Goal: Ask a question: Seek information or help from site administrators or community

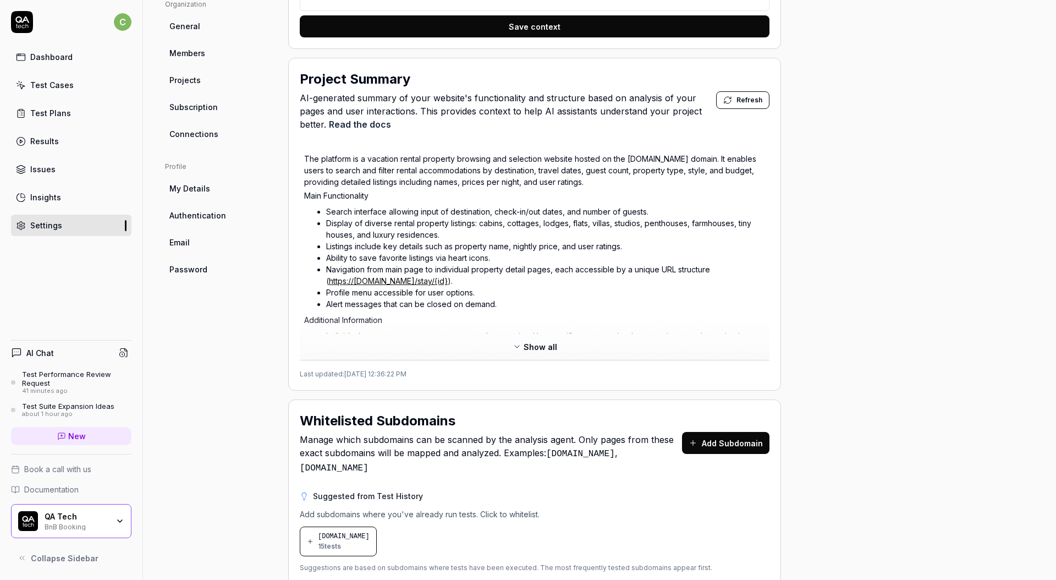
scroll to position [12, 0]
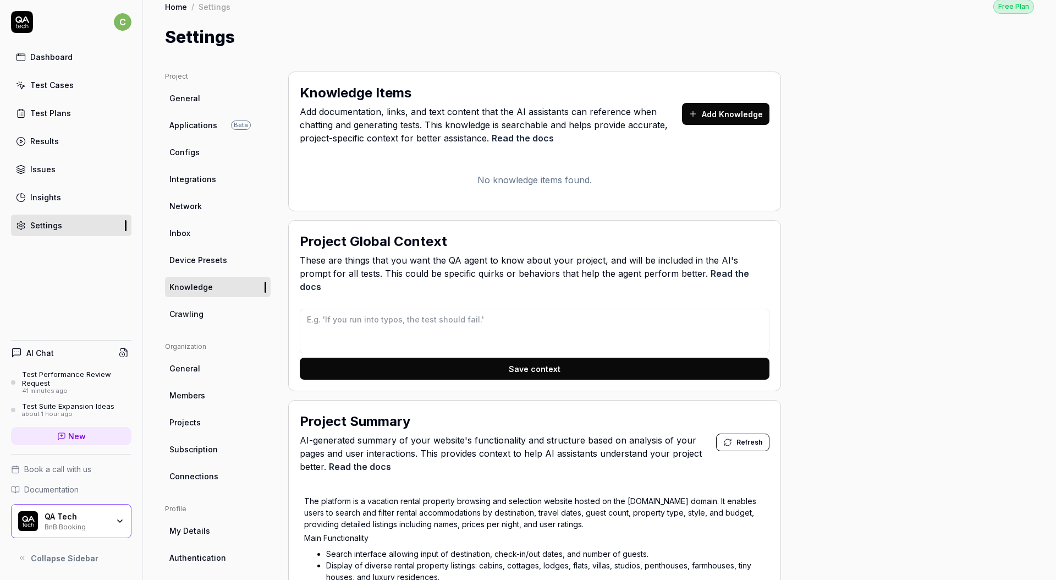
click at [64, 51] on div "Dashboard" at bounding box center [51, 57] width 42 height 12
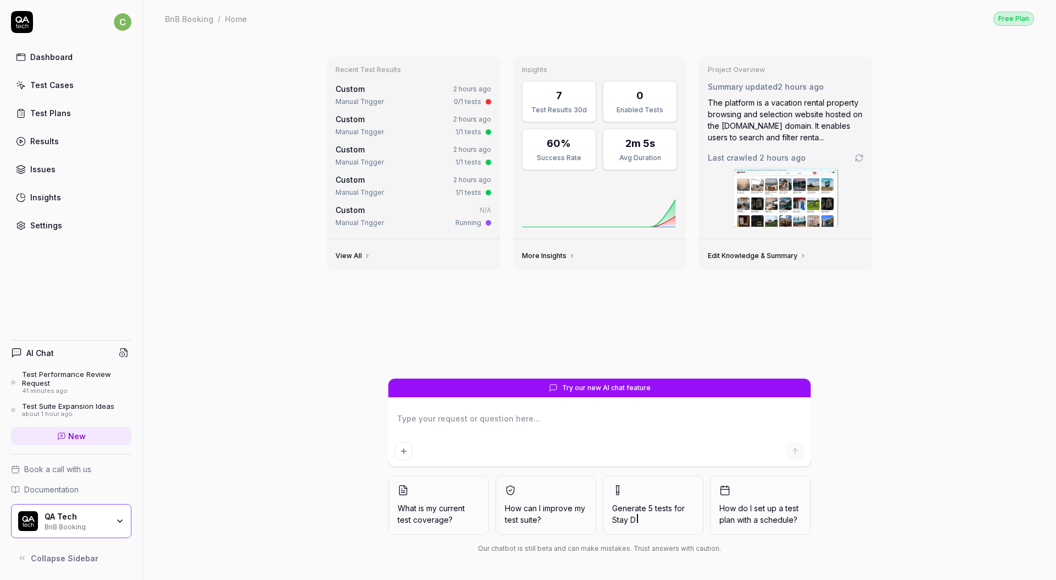
click at [533, 425] on textarea at bounding box center [599, 423] width 409 height 27
type textarea "*"
type textarea "h"
type textarea "*"
type textarea "ho"
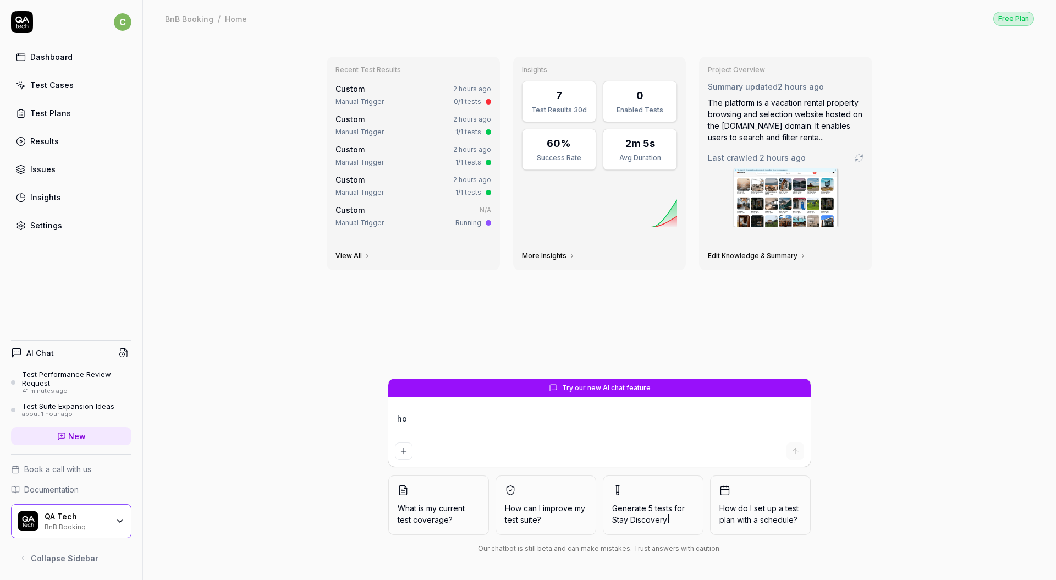
type textarea "*"
type textarea "how"
type textarea "*"
type textarea "how c"
type textarea "*"
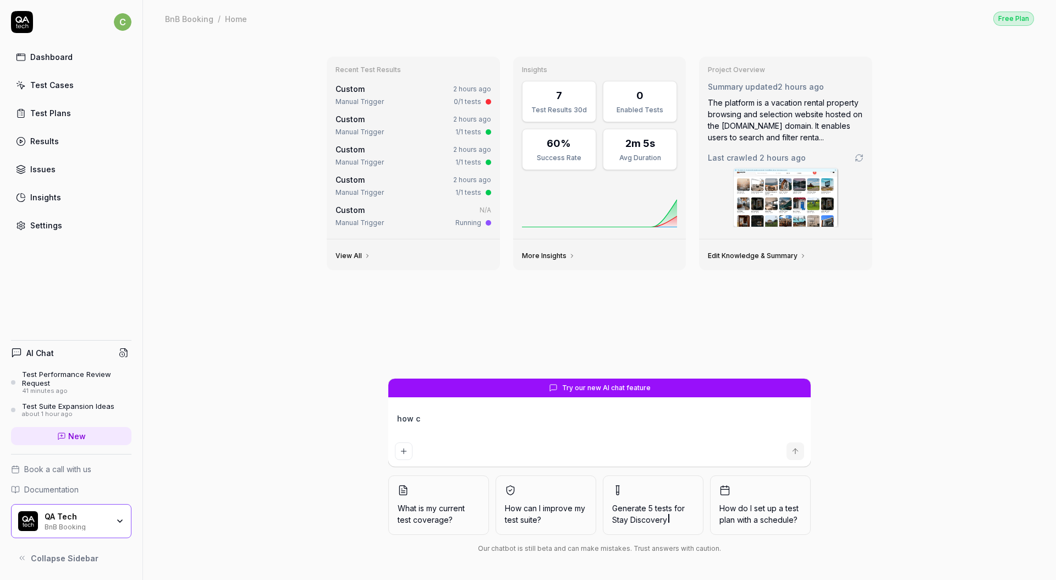
type textarea "how ca"
type textarea "*"
type textarea "how can"
type textarea "*"
type textarea "how can"
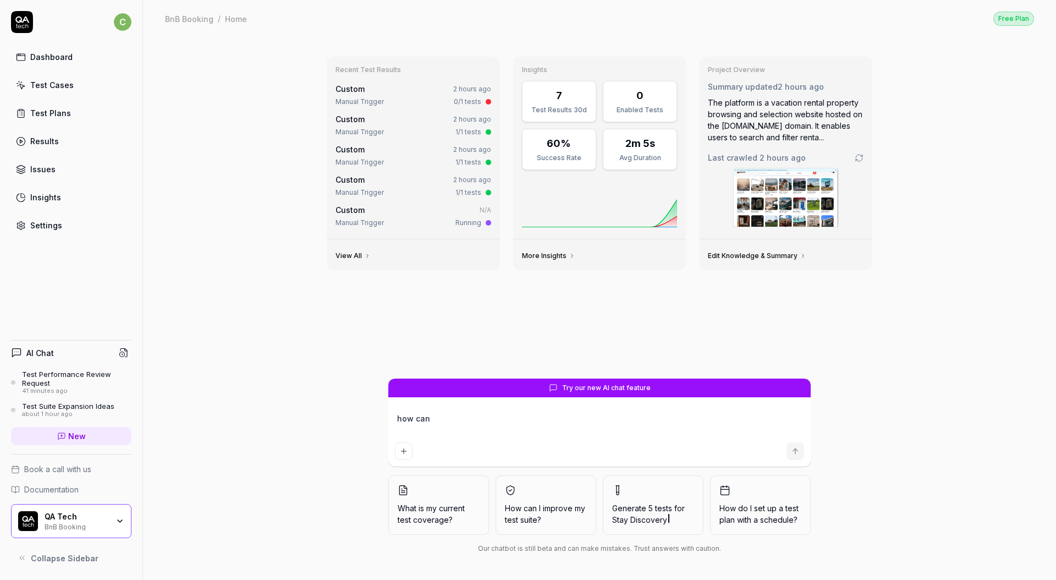
type textarea "*"
type textarea "how can i"
type textarea "*"
type textarea "how can i"
type textarea "*"
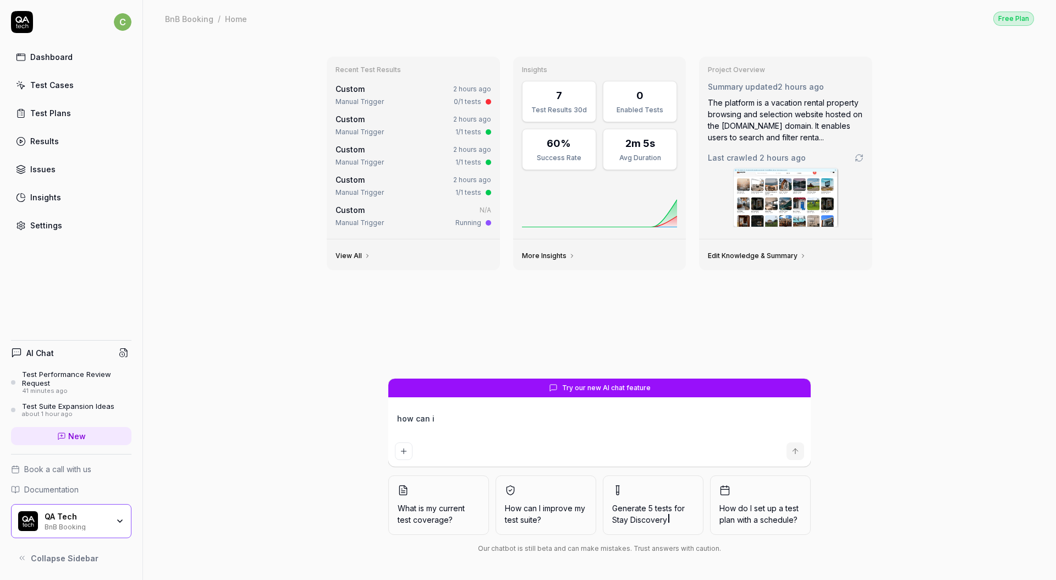
type textarea "how can i i"
type textarea "*"
type textarea "how can i im"
type textarea "*"
type textarea "how can i imp"
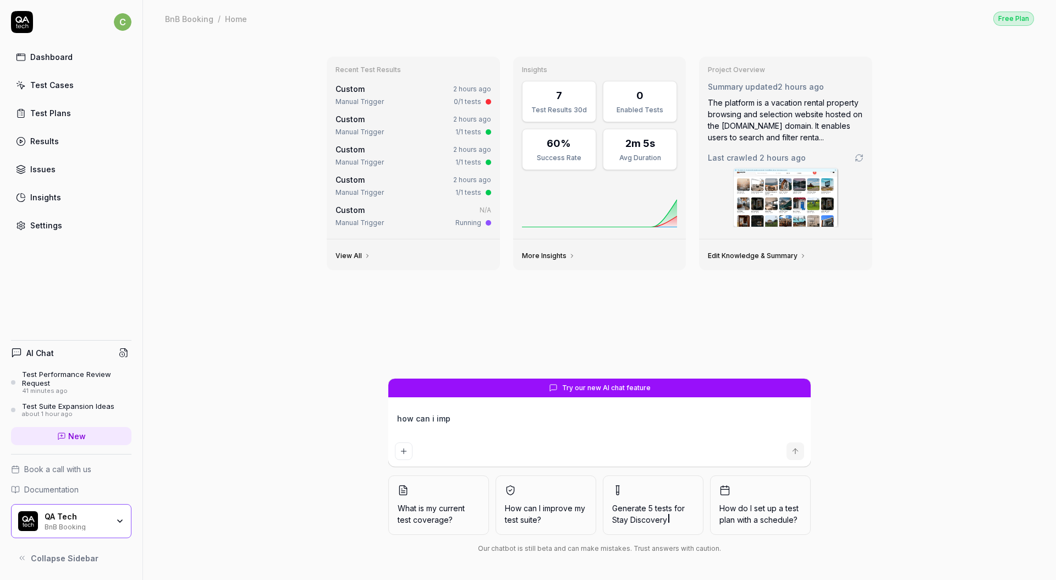
type textarea "*"
type textarea "how can i impr"
type textarea "*"
type textarea "how can i impro"
type textarea "*"
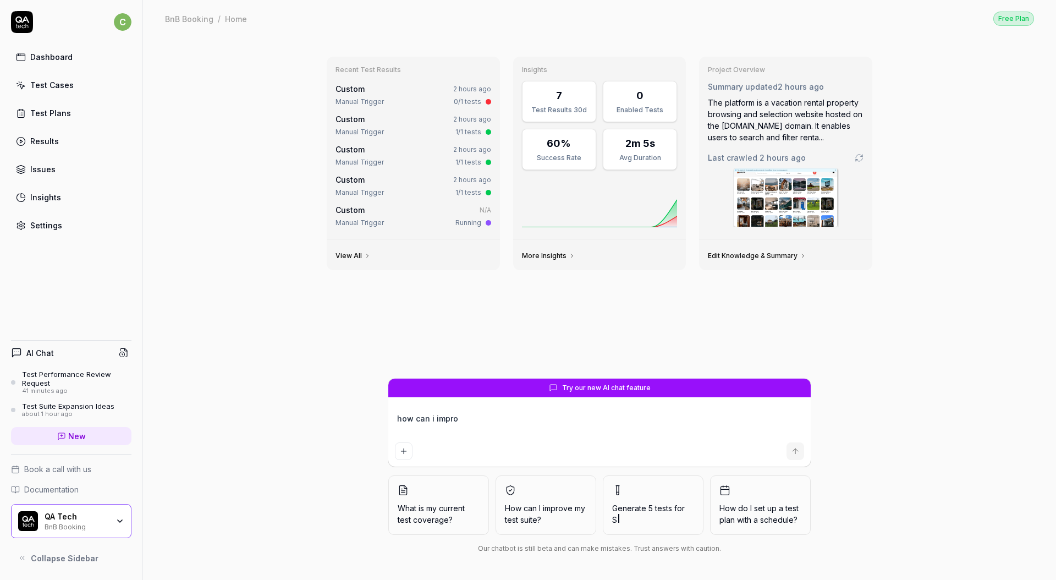
type textarea "how can i improv"
type textarea "*"
type textarea "how can i improvc"
type textarea "*"
type textarea "how can i improvce"
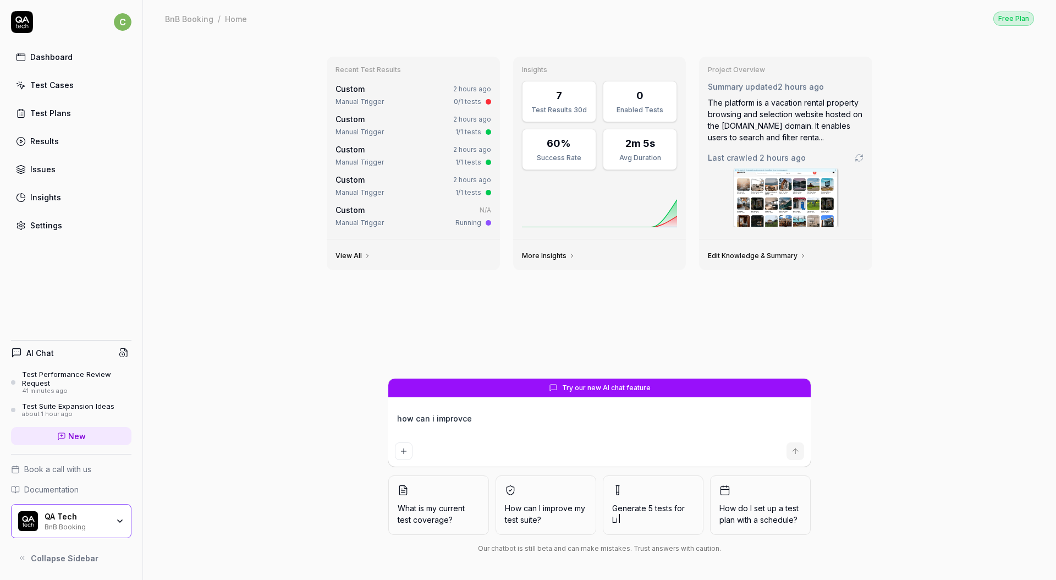
type textarea "*"
type textarea "how can i improvce"
type textarea "*"
type textarea "how can i improvce m"
type textarea "*"
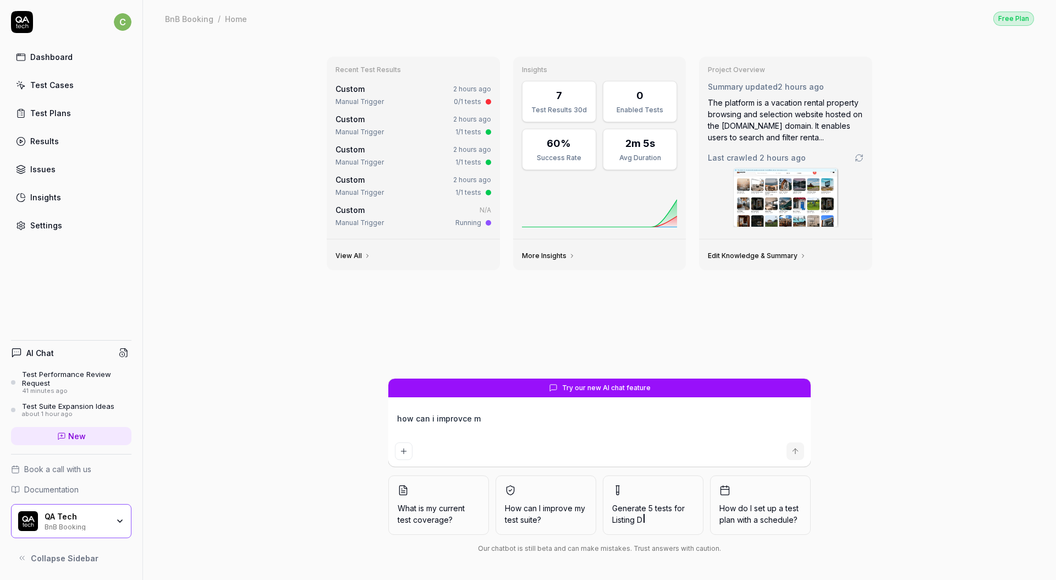
type textarea "how can i improvce my"
type textarea "*"
type textarea "how can i improvce my"
type textarea "*"
type textarea "how can i improvce my u"
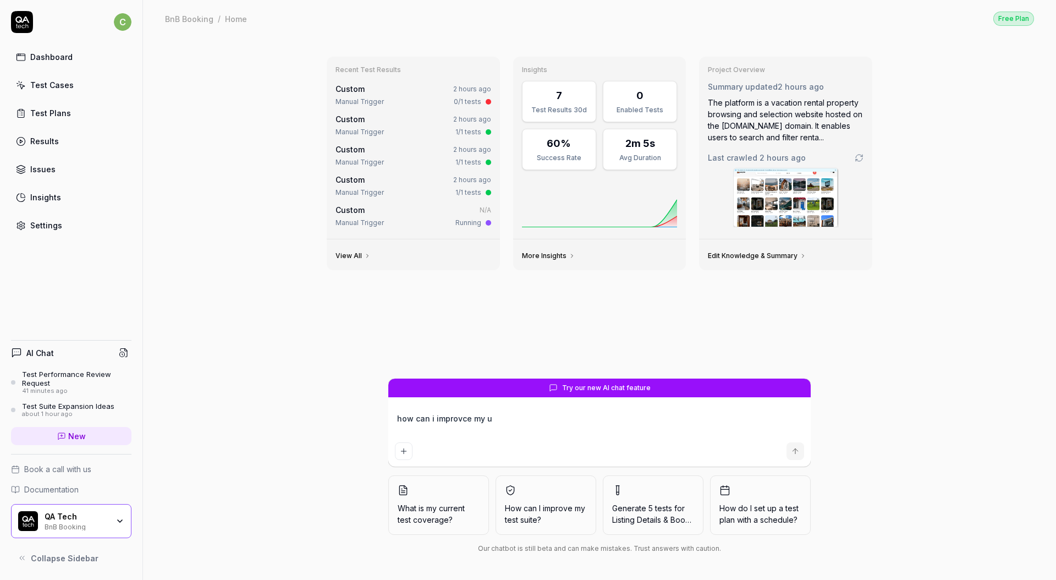
type textarea "*"
type textarea "how can i improvce my us"
type textarea "*"
type textarea "how can i improvce my use"
type textarea "*"
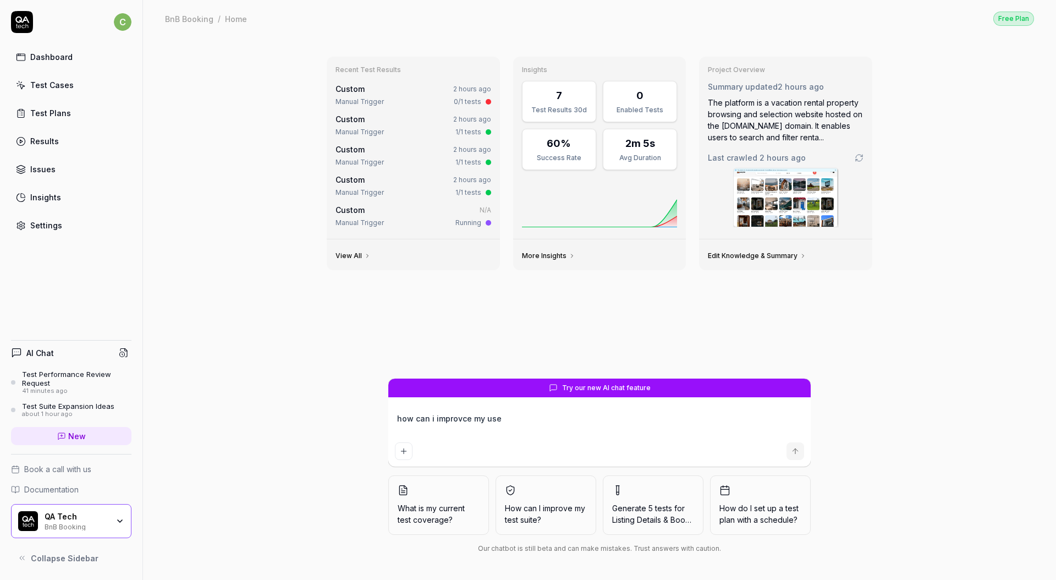
type textarea "how can i improvce my user"
type textarea "*"
type textarea "how can i improvce my users"
type textarea "*"
type textarea "how can i improvce my users"
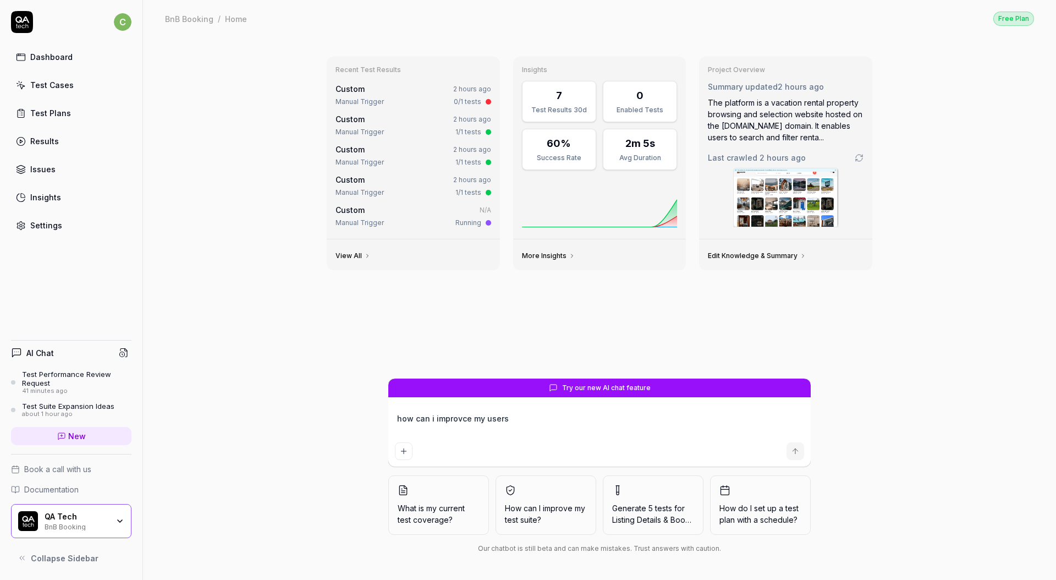
type textarea "*"
type textarea "how can i improvce my users e"
type textarea "*"
type textarea "how can i improvce my users ex"
type textarea "*"
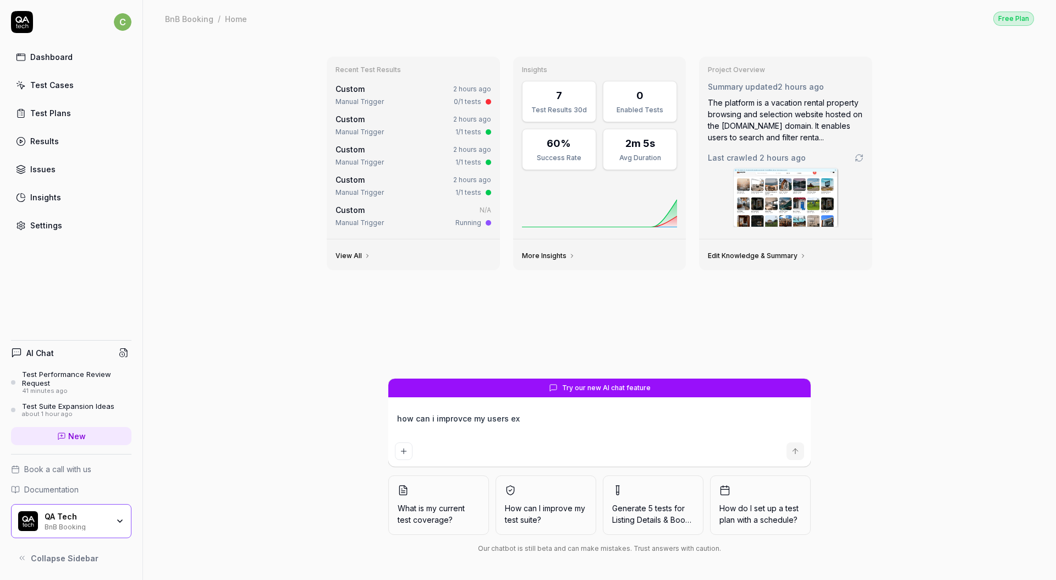
type textarea "how can i improvce my users exp"
type textarea "*"
type textarea "how can i improvce my users expe"
type textarea "*"
type textarea "how can i improvce my users exper"
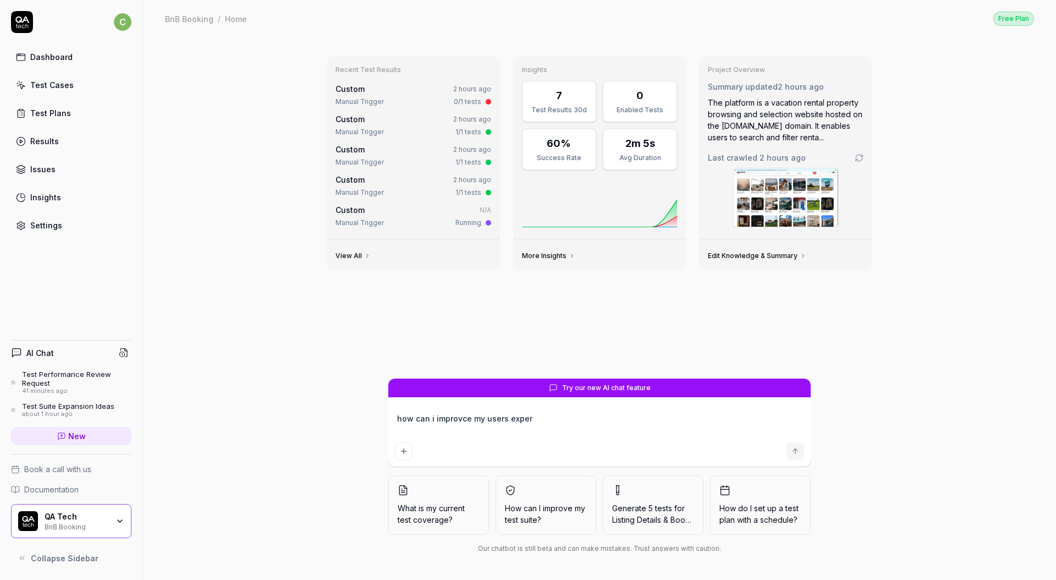
type textarea "*"
type textarea "how can i improvce my users experi"
type textarea "*"
type textarea "how can i improvce my users experie"
type textarea "*"
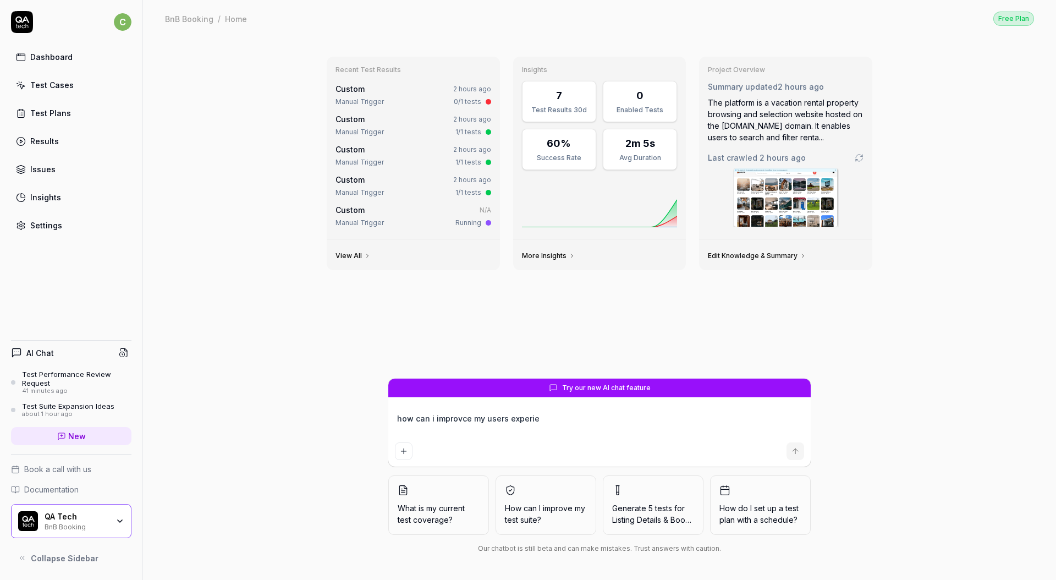
type textarea "how can i improvce my users experien"
type textarea "*"
type textarea "how can i improvce my users experienc"
type textarea "*"
type textarea "how can i improvce my users experience"
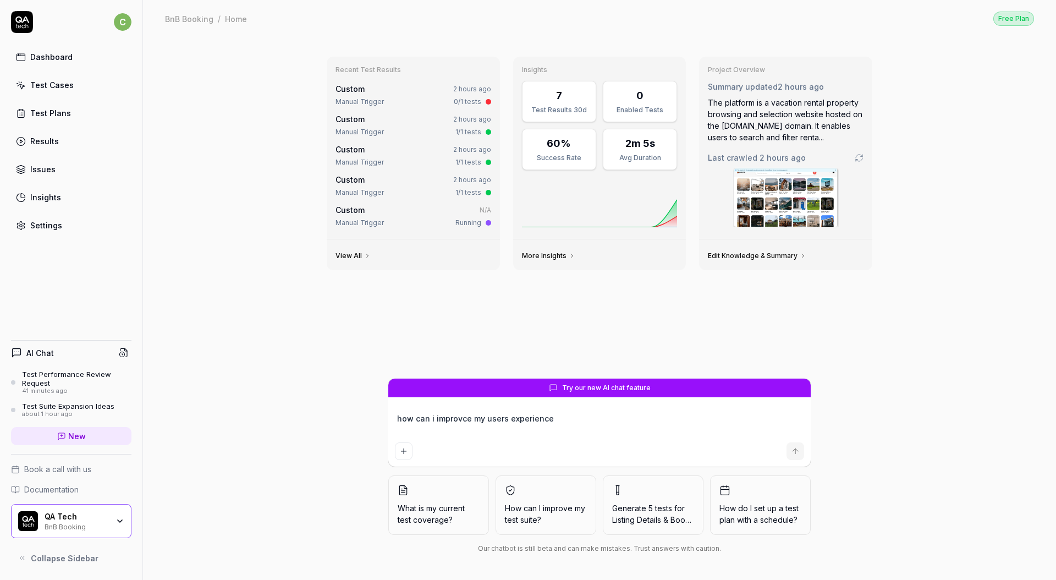
type textarea "*"
type textarea "how can i improvce my users experience"
type textarea "*"
type textarea "how can i improvce my users experience i"
type textarea "*"
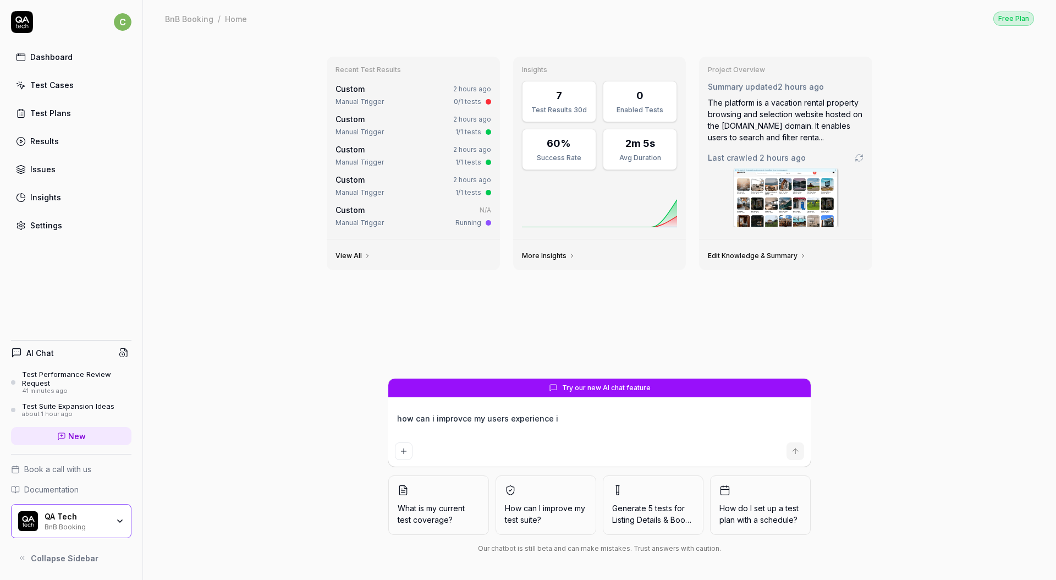
type textarea "how can i improvce my users experience in"
type textarea "*"
type textarea "how can i improvce my users experience in"
type textarea "*"
type textarea "how can i improvce my users experience in t"
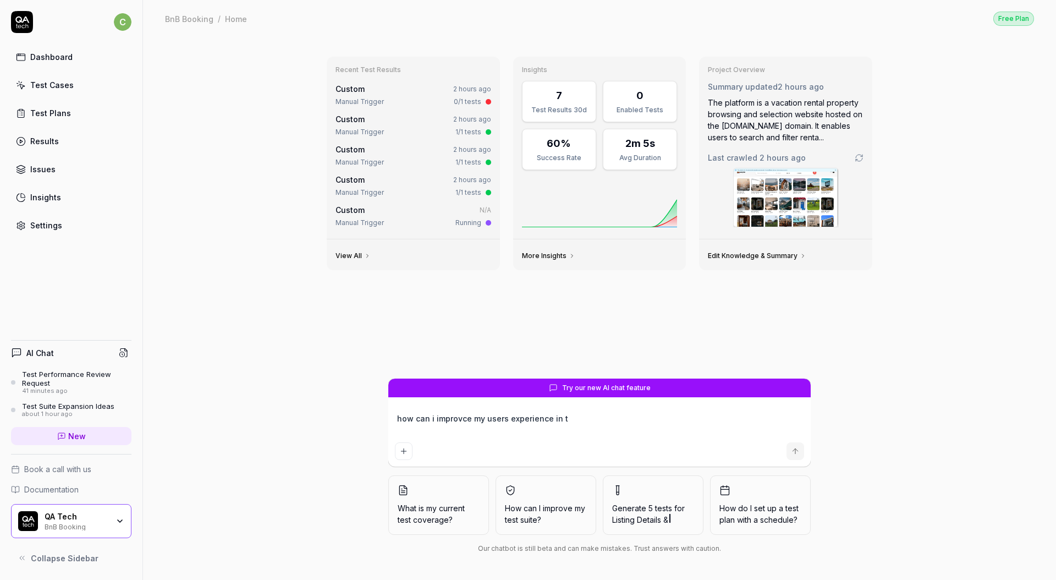
type textarea "*"
type textarea "how can i improvce my users experience in th"
type textarea "*"
type textarea "how can i improvce my users experience in the"
type textarea "*"
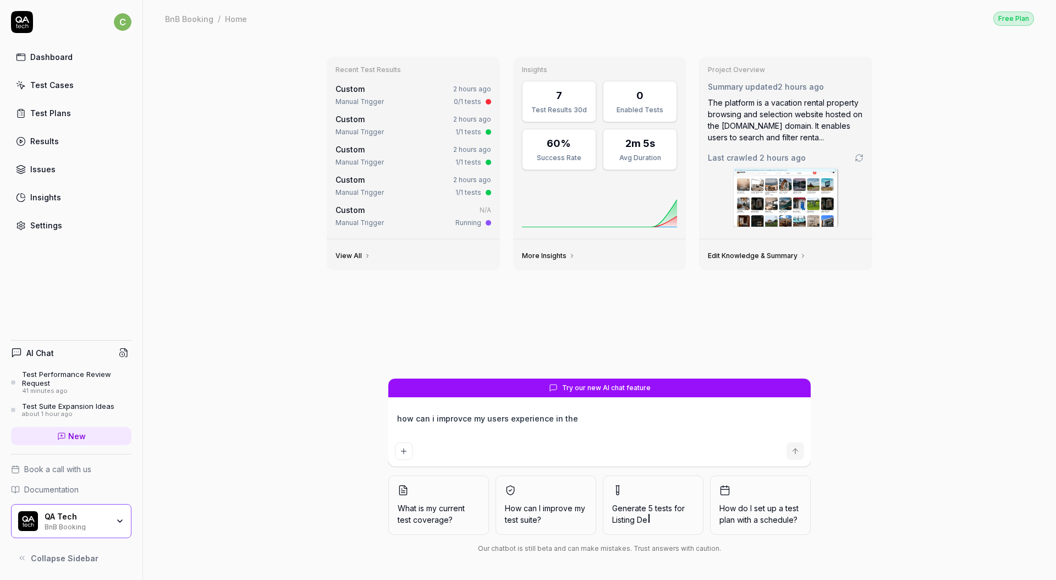
type textarea "how can i improvce my users experience in the"
type textarea "*"
type textarea "how can i improvce my users experience in the p"
type textarea "*"
type textarea "how can i improvce my users experience in the pu"
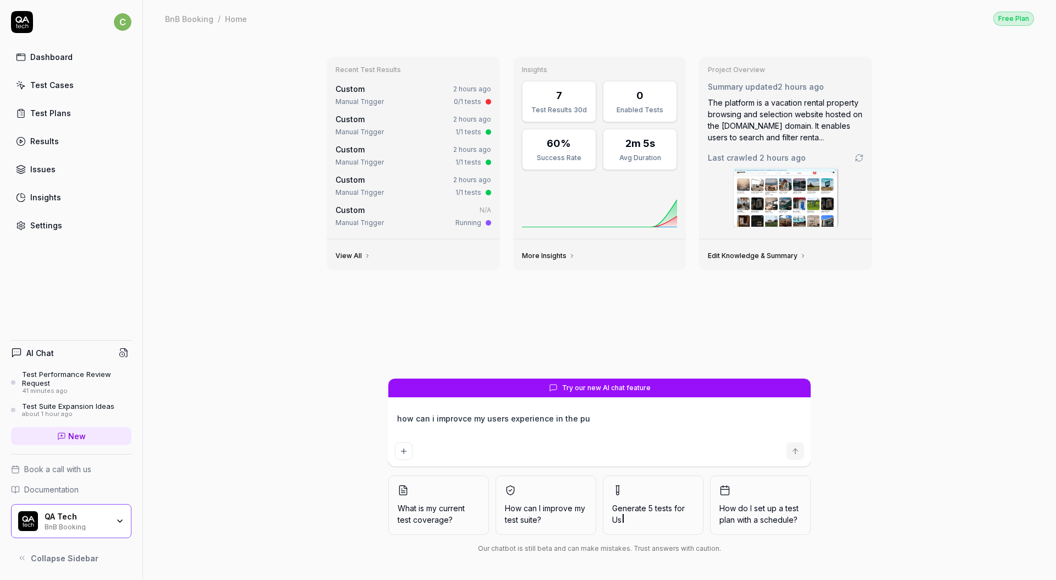
type textarea "*"
type textarea "how can i improvce my users experience in the pur"
type textarea "*"
type textarea "how can i improvce my users experience in the purc"
type textarea "*"
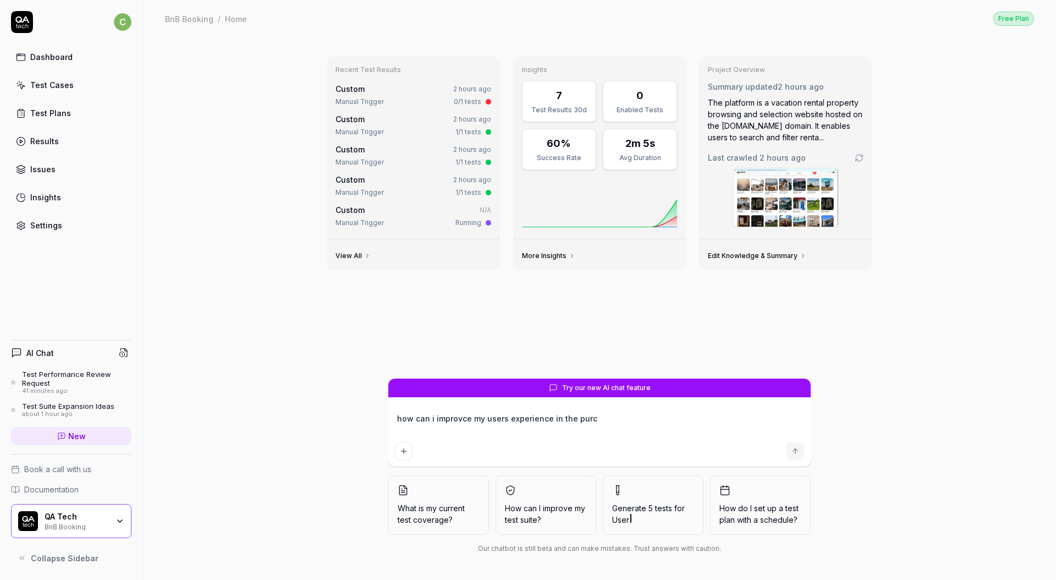
type textarea "how can i improvce my users experience in the purch"
type textarea "*"
type textarea "how can i improvce my users experience in the purcha"
type textarea "*"
type textarea "how can i improvce my users experience in the purchas"
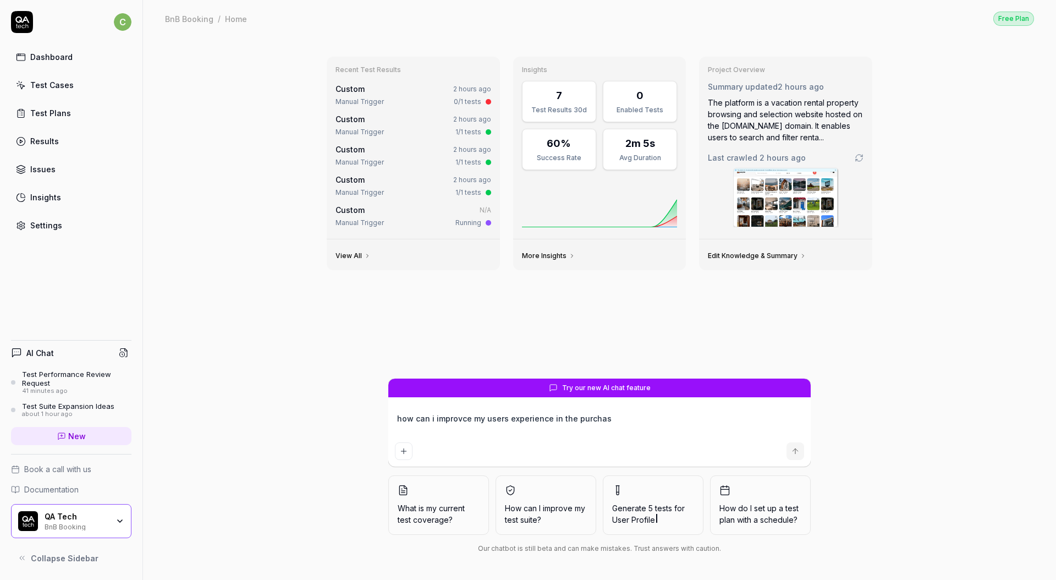
type textarea "*"
type textarea "how can i improvce my users experience in the purchase"
type textarea "*"
type textarea "how can i improvce my users experience in the purchase"
type textarea "*"
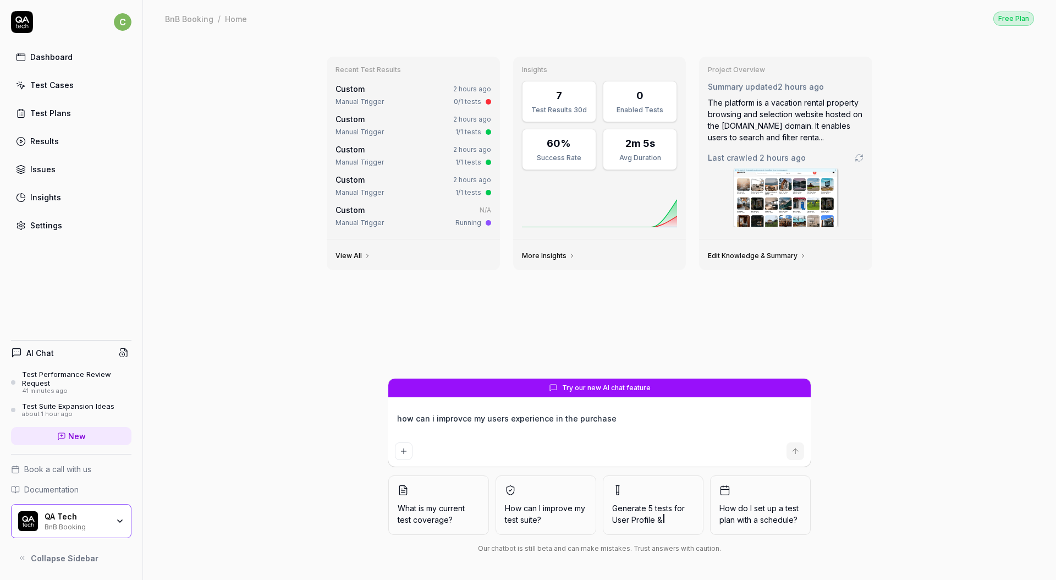
type textarea "how can i improvce my users experience in the purchase f"
type textarea "*"
type textarea "how can i improvce my users experience in the purchase fl"
type textarea "*"
type textarea "how can i improvce my users experience in the purchase flo"
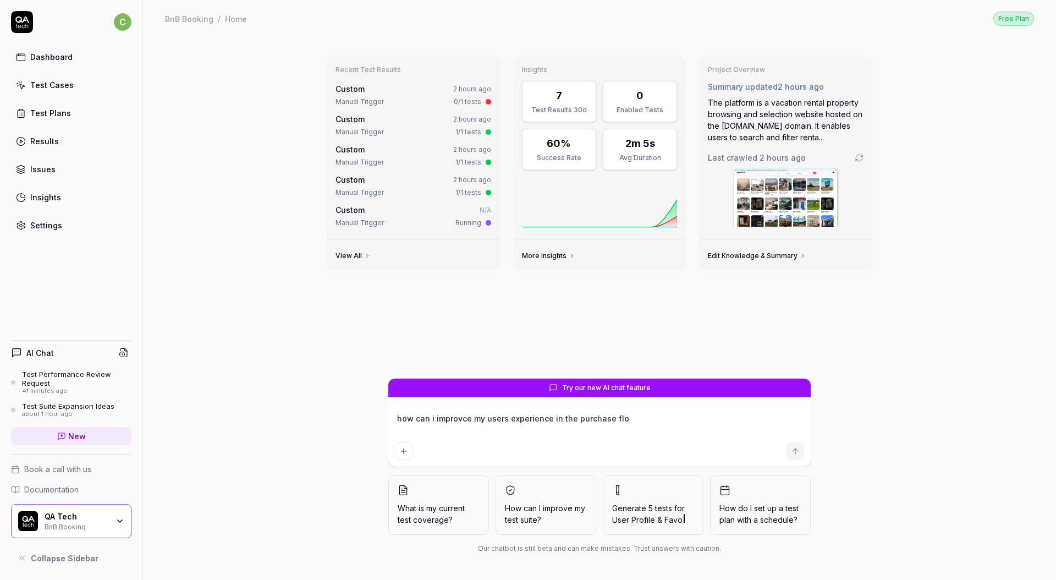
type textarea "*"
type textarea "how can i improvce my users experience in the purchase flow"
type textarea "*"
type textarea "how can i improvce my users experience in the purchase flow?"
type textarea "*"
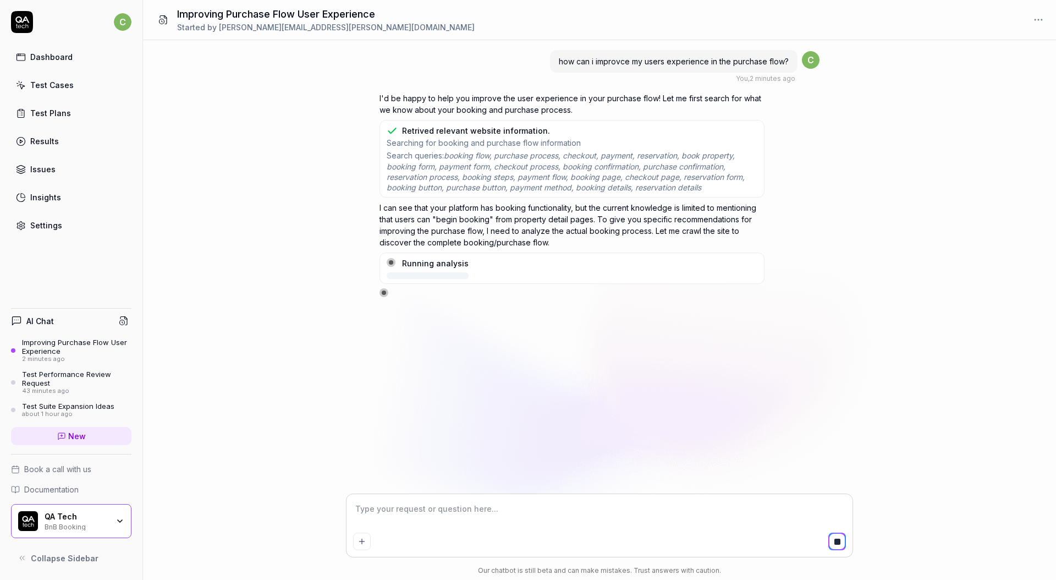
click at [860, 108] on div "how can i improvce my users experience in the purchase flow? You , 2 minutes ag…" at bounding box center [599, 267] width 913 height 454
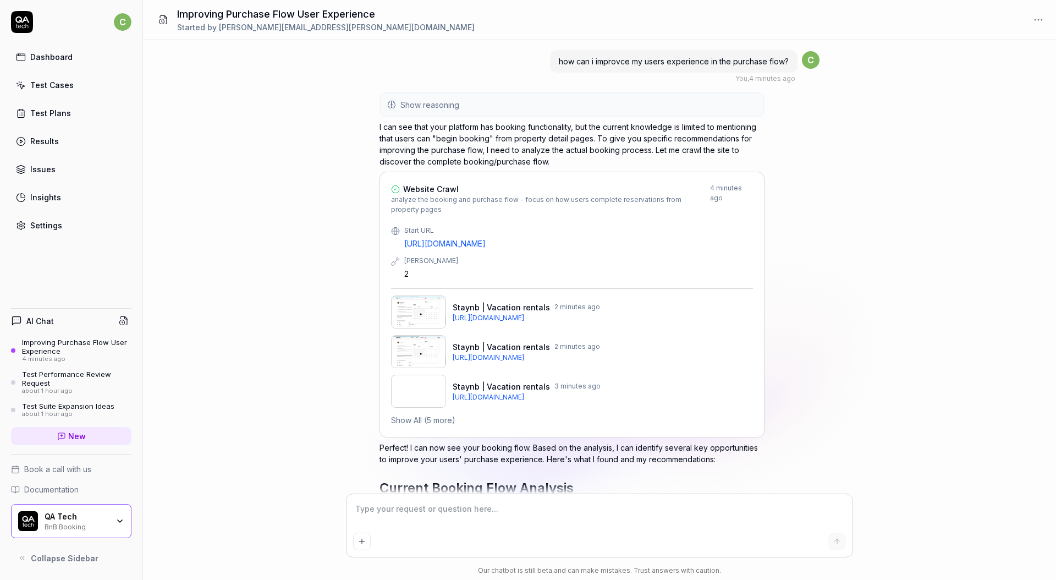
drag, startPoint x: 1005, startPoint y: 207, endPoint x: 993, endPoint y: 197, distance: 14.9
click at [1004, 207] on div "how can i improvce my users experience in the purchase flow? You , 4 minutes ag…" at bounding box center [599, 267] width 913 height 454
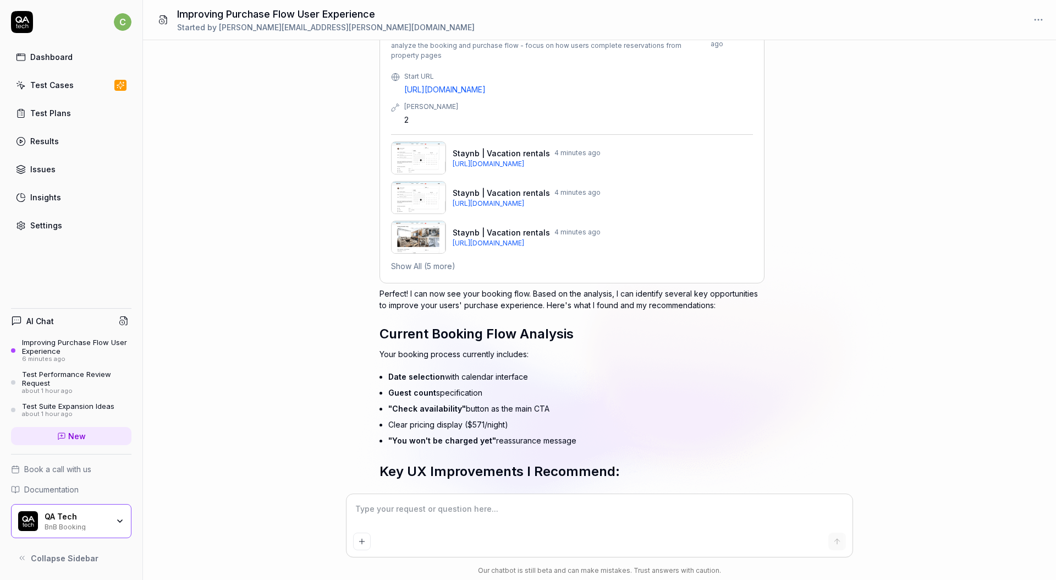
scroll to position [343, 0]
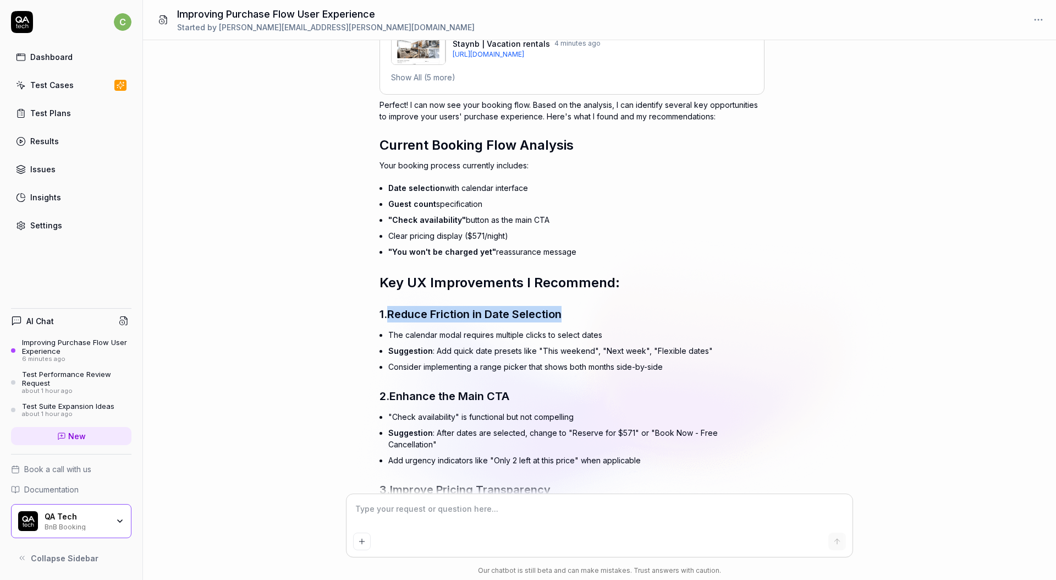
drag, startPoint x: 387, startPoint y: 310, endPoint x: 592, endPoint y: 310, distance: 205.1
click at [592, 310] on h3 "1. Reduce Friction in Date Selection" at bounding box center [571, 314] width 385 height 16
click at [586, 311] on h3 "1. Reduce Friction in Date Selection" at bounding box center [571, 314] width 385 height 16
drag, startPoint x: 573, startPoint y: 312, endPoint x: 392, endPoint y: 312, distance: 180.4
click at [392, 312] on h3 "1. Reduce Friction in Date Selection" at bounding box center [571, 314] width 385 height 16
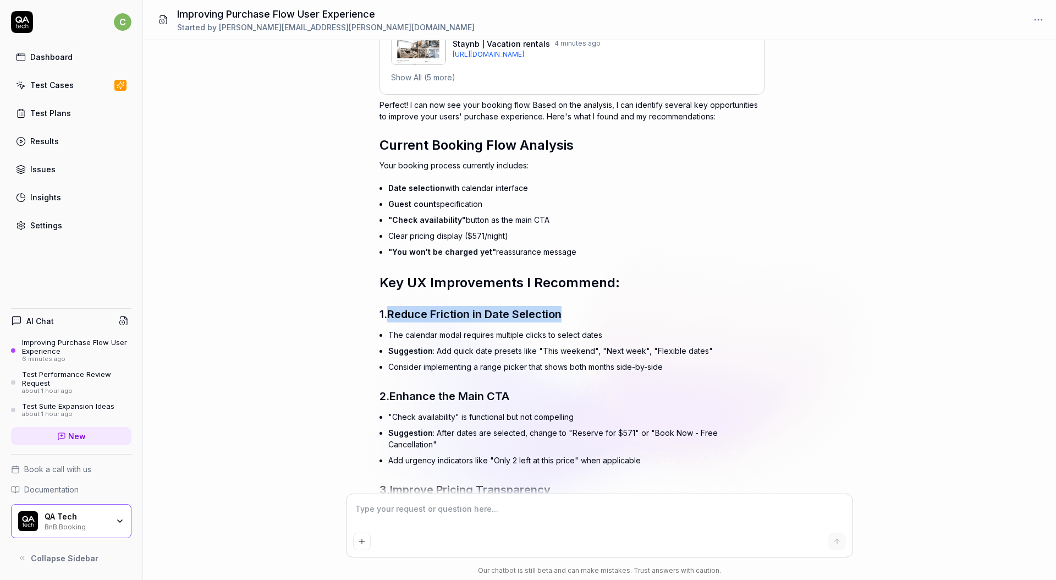
copy span "Reduce Friction in Date Selection"
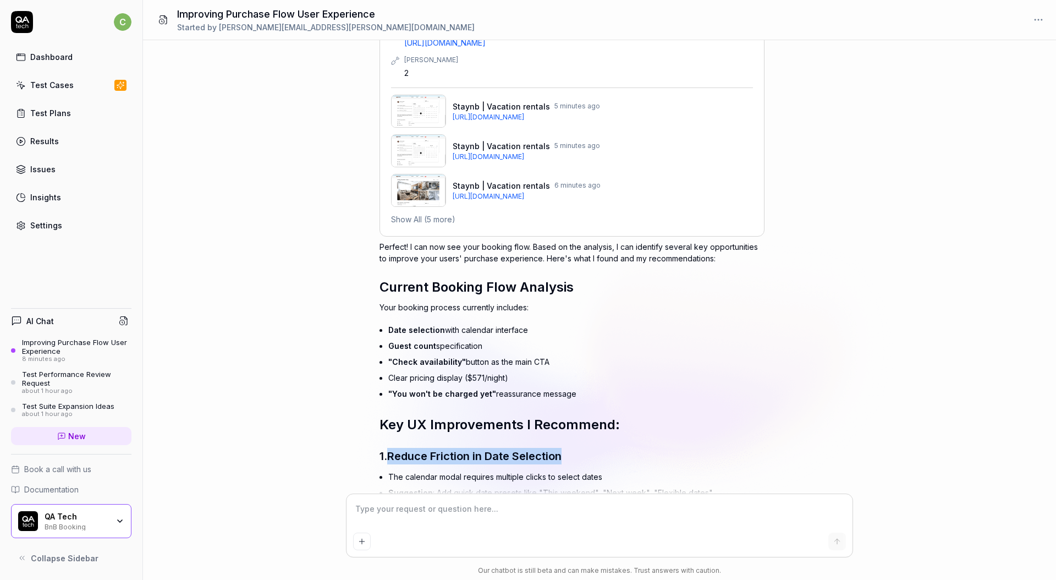
scroll to position [403, 0]
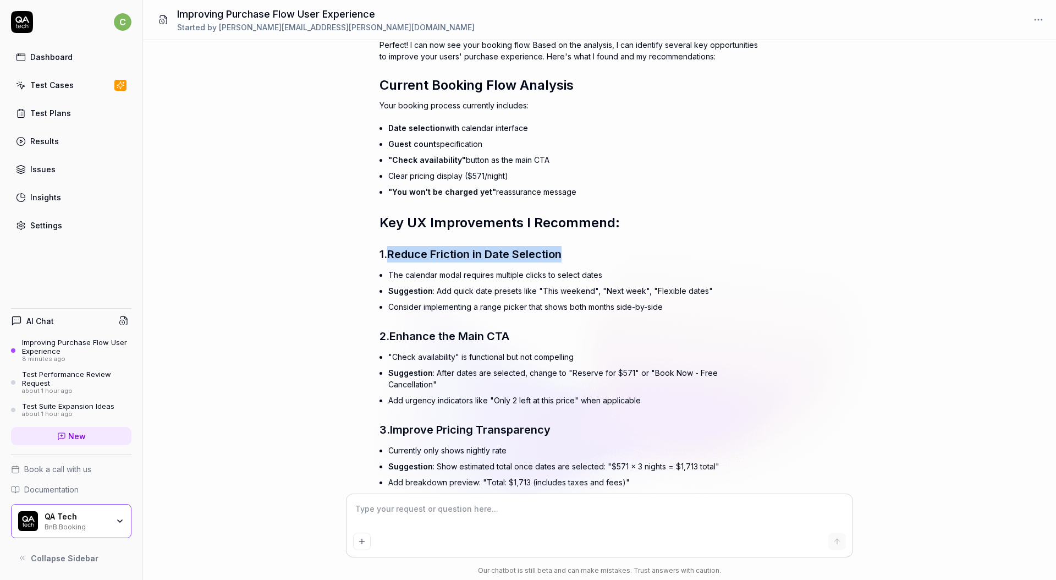
copy span "Reduce Friction in Date Selection"
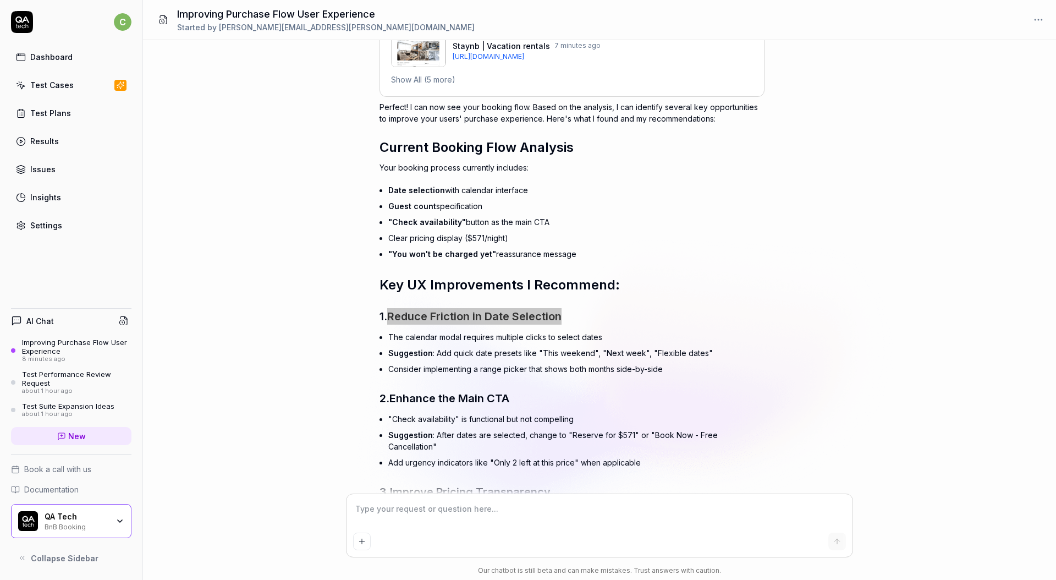
scroll to position [423, 0]
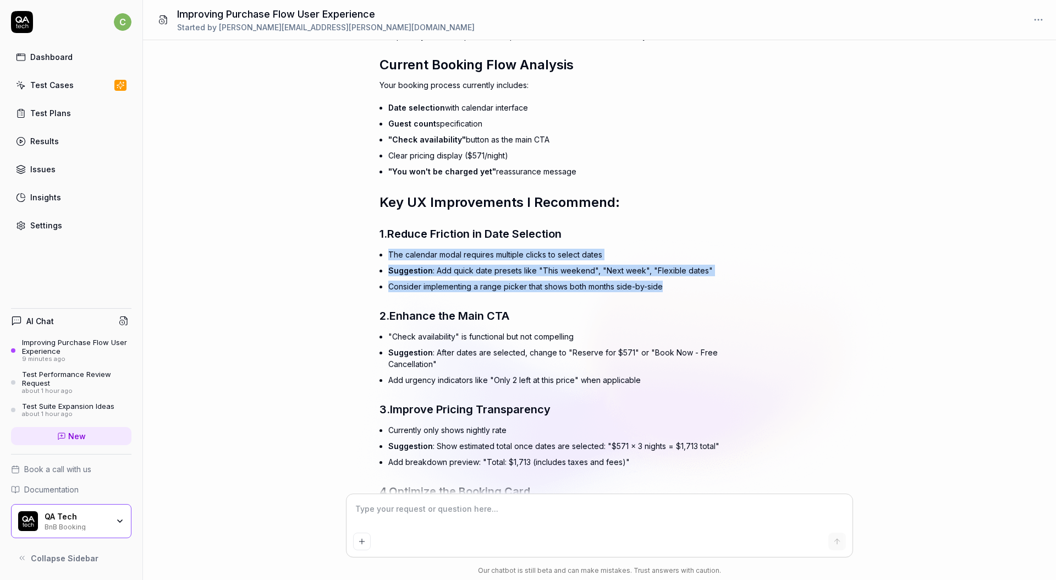
drag, startPoint x: 386, startPoint y: 254, endPoint x: 702, endPoint y: 287, distance: 318.6
click at [702, 287] on div "Perfect! I can now see your booking flow. Based on the analysis, I can identify…" at bounding box center [571, 342] width 385 height 647
copy ul "The calendar modal requires multiple clicks to select dates Suggestion : Add qu…"
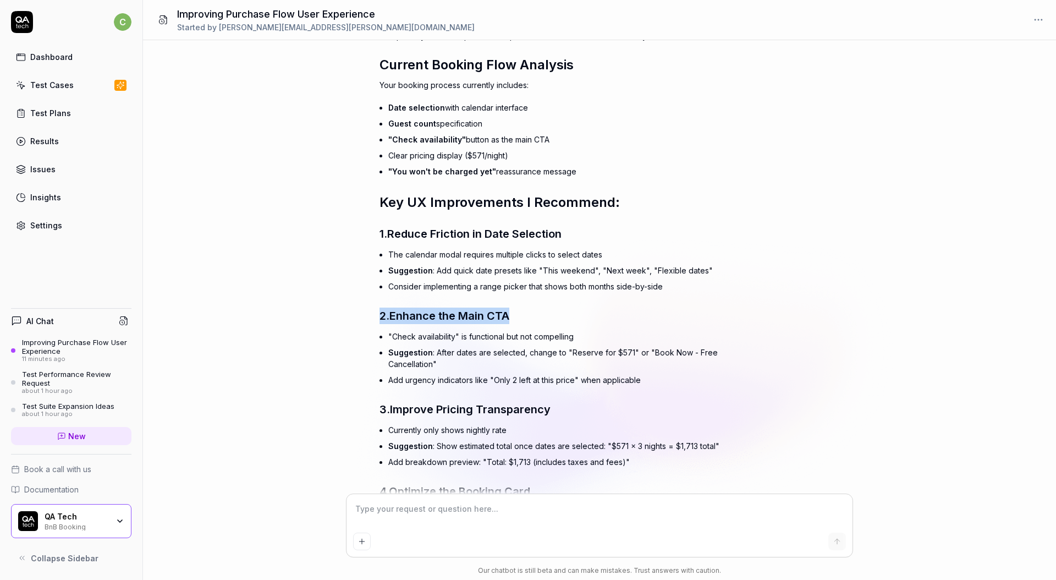
drag, startPoint x: 519, startPoint y: 322, endPoint x: 364, endPoint y: 321, distance: 155.1
click at [364, 321] on div "how can i improvce my users experience in the purchase flow? You , 11 minutes a…" at bounding box center [599, 267] width 913 height 454
copy h3 "2. Enhance the Main CTA"
drag, startPoint x: 564, startPoint y: 404, endPoint x: 382, endPoint y: 395, distance: 182.8
click at [382, 401] on h3 "3. Improve Pricing Transparency" at bounding box center [571, 409] width 385 height 16
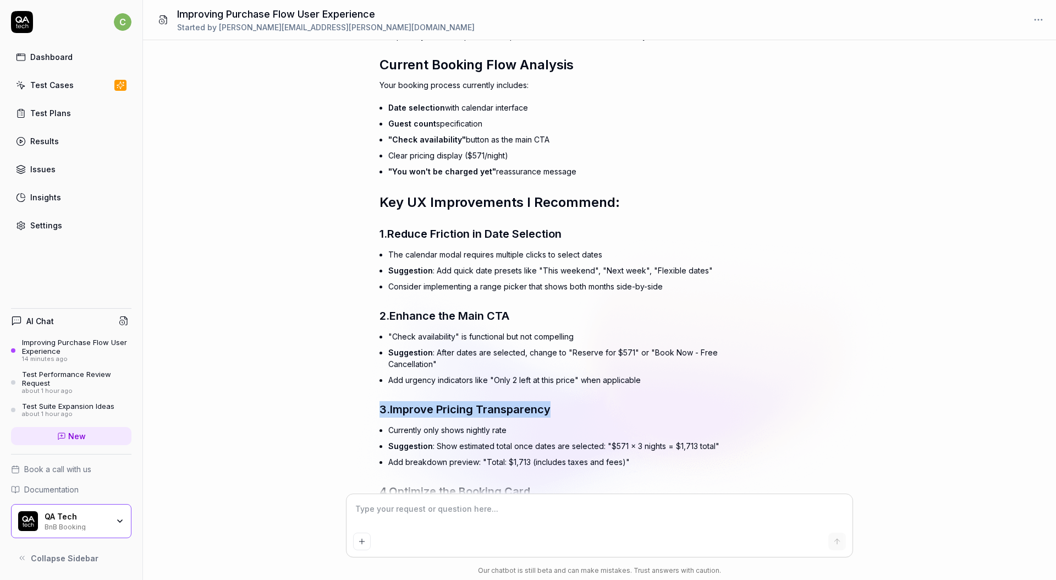
copy h3 "3. Improve Pricing Transparency"
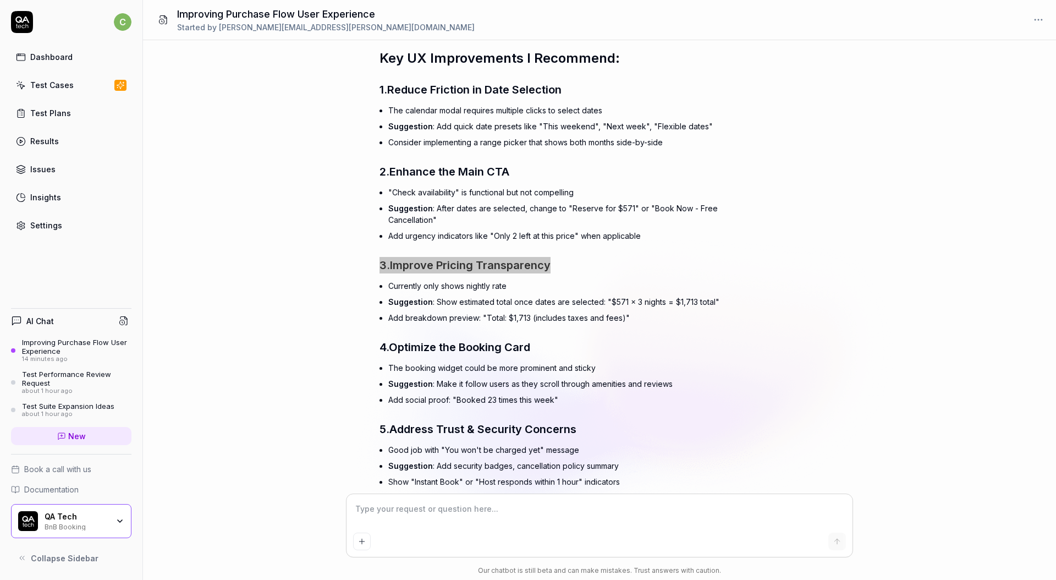
scroll to position [573, 0]
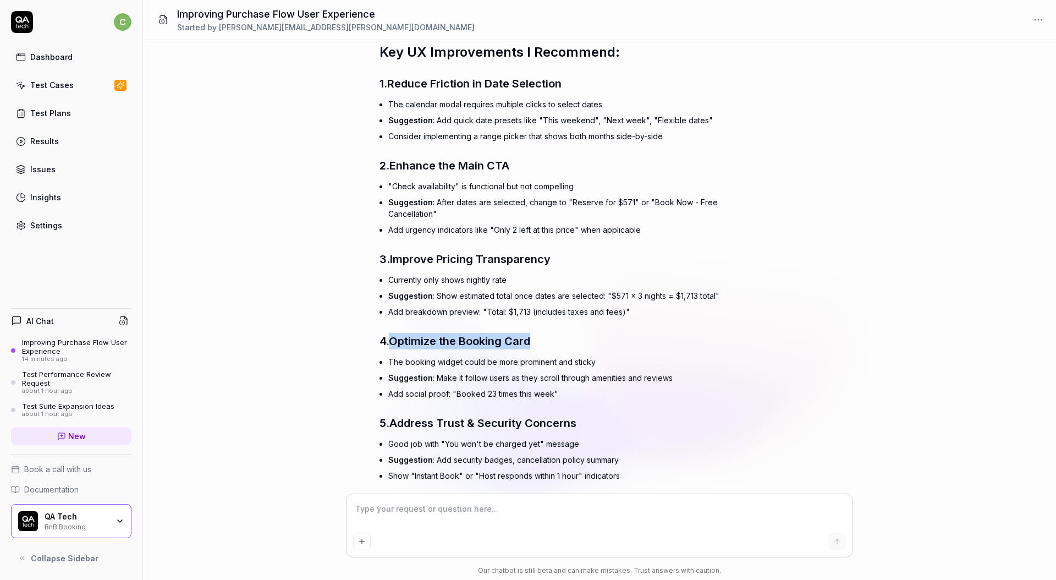
drag, startPoint x: 500, startPoint y: 335, endPoint x: 392, endPoint y: 331, distance: 109.0
click at [392, 333] on h3 "4. Optimize the Booking Card" at bounding box center [571, 341] width 385 height 16
copy span "Optimize the Booking Card"
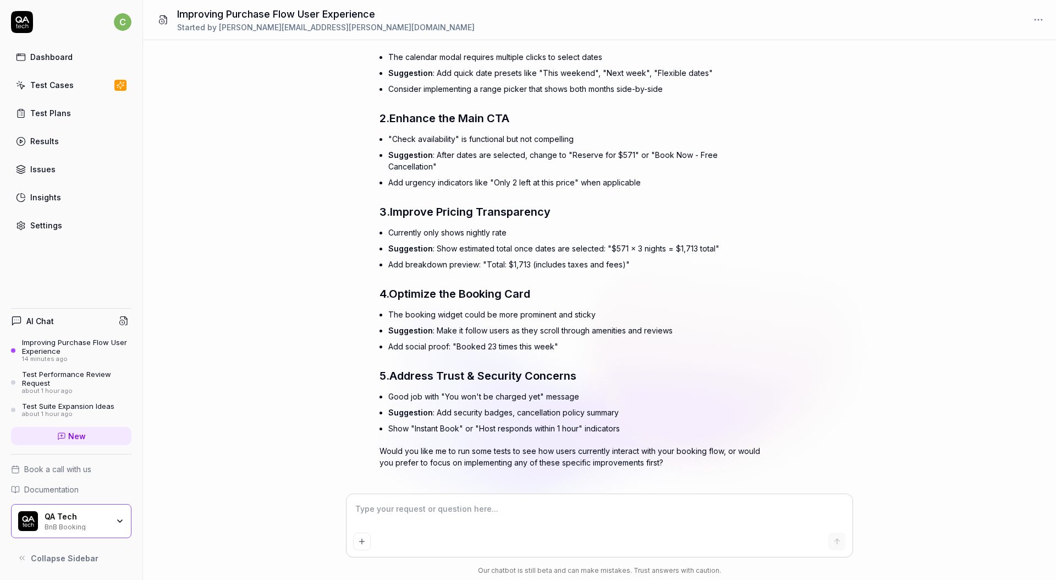
click at [615, 513] on textarea at bounding box center [599, 513] width 493 height 27
type textarea "*"
type textarea "h"
type textarea "*"
type textarea "ho"
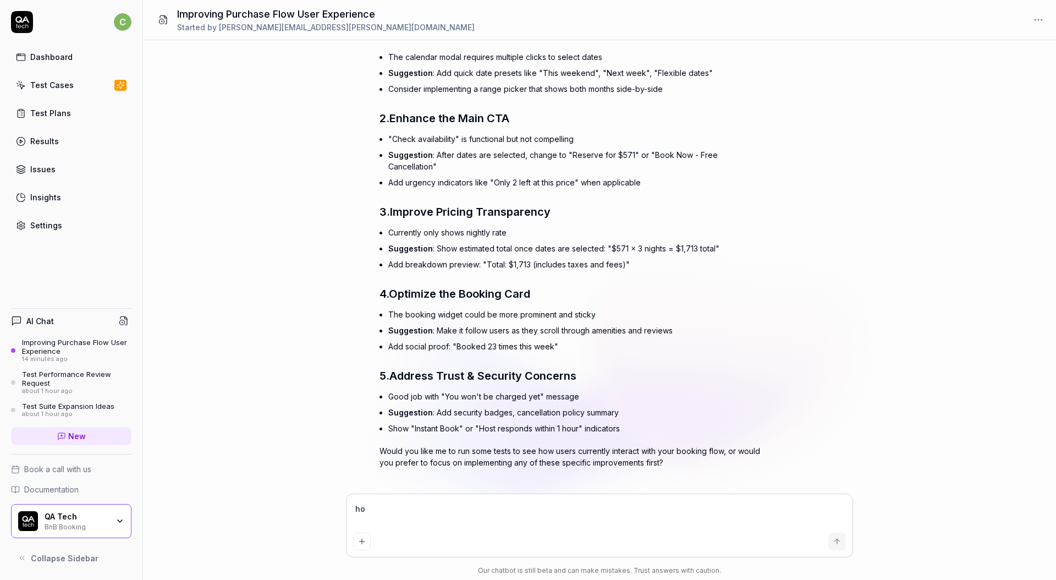
type textarea "*"
type textarea "how"
type textarea "*"
type textarea "how"
type textarea "*"
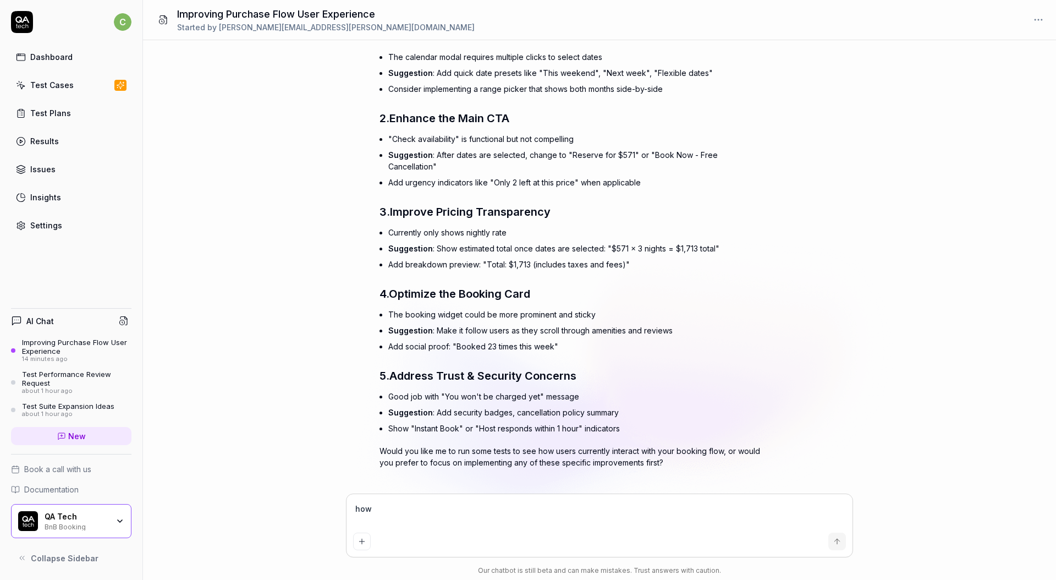
type textarea "how c"
type textarea "*"
type textarea "how ca"
type textarea "*"
type textarea "how can"
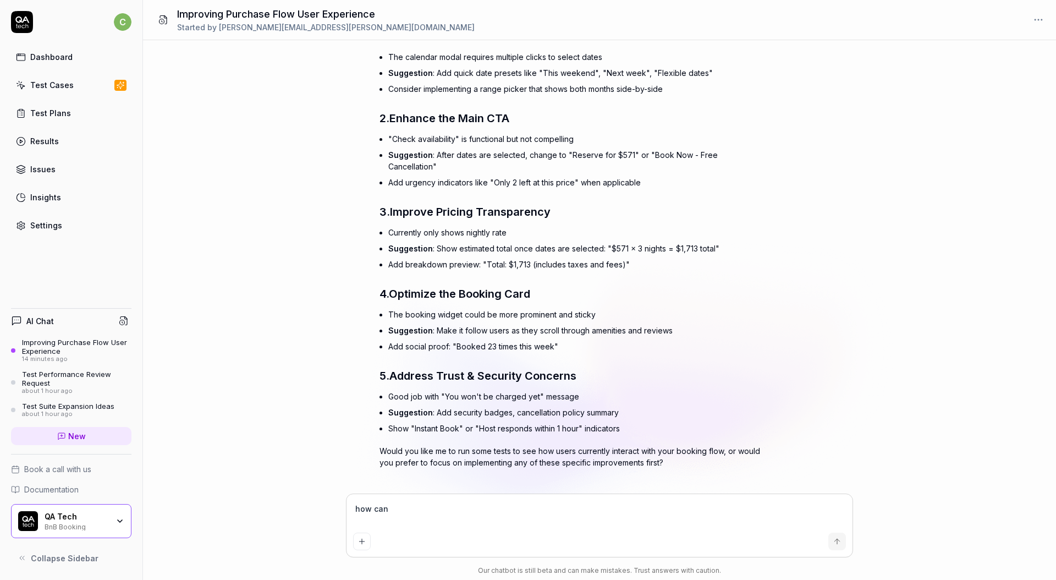
type textarea "*"
type textarea "how can"
type textarea "*"
type textarea "how can i"
type textarea "*"
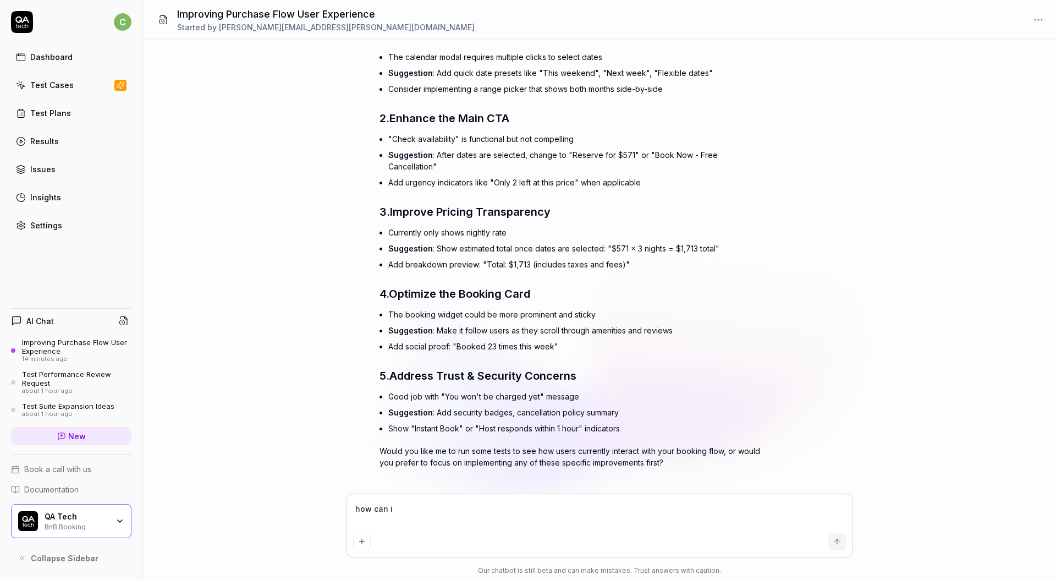
type textarea "how can i"
type textarea "*"
type textarea "how can i i"
type textarea "*"
type textarea "how can i im"
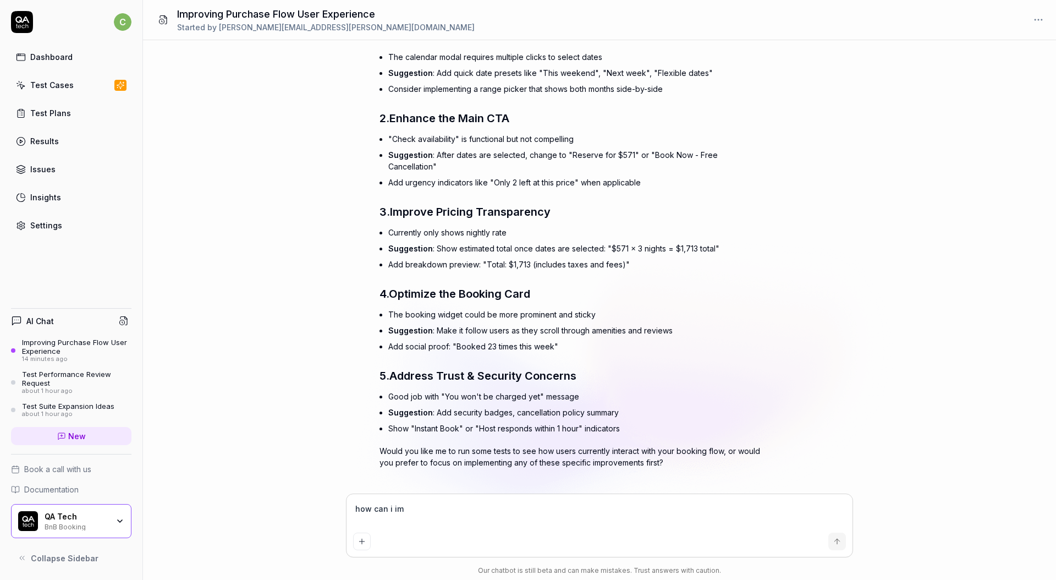
type textarea "*"
type textarea "how can i imp"
type textarea "*"
type textarea "how can i impr"
type textarea "*"
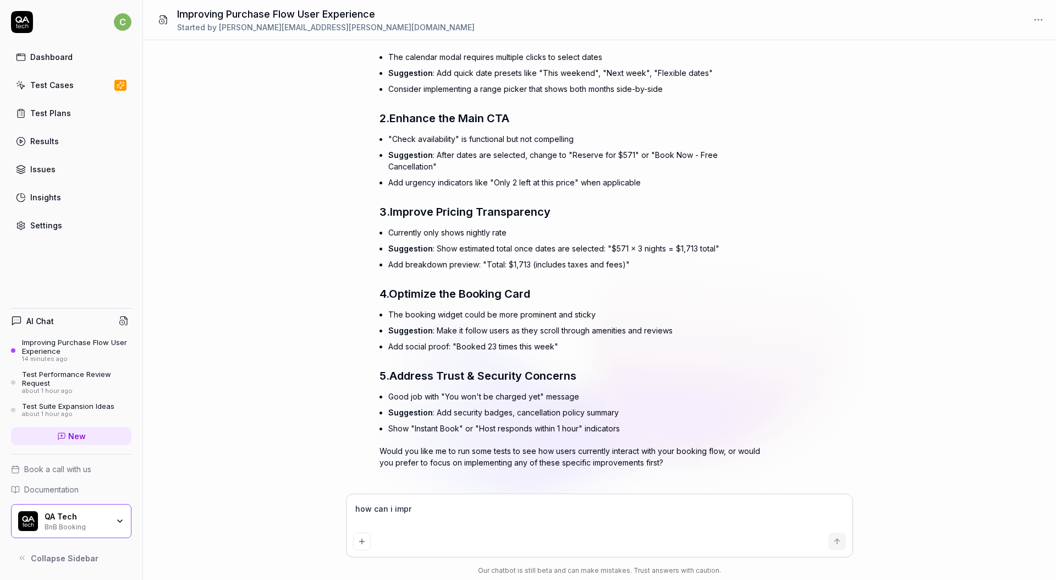
type textarea "how can i impro"
type textarea "*"
type textarea "how can i improv"
type textarea "*"
type textarea "how can i improve"
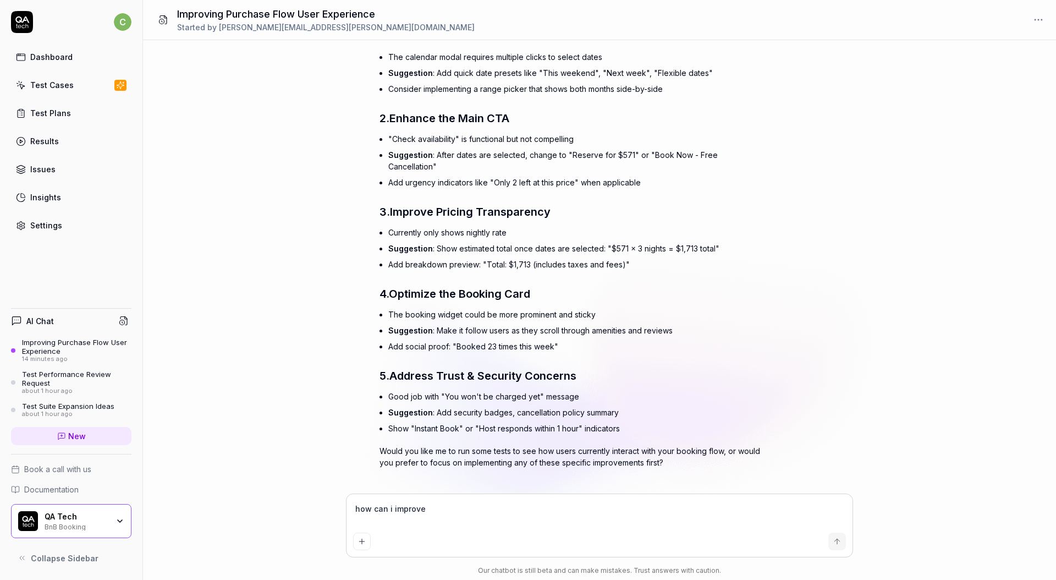
type textarea "*"
type textarea "how can i improve"
type textarea "*"
type textarea "how can i improve n"
type textarea "*"
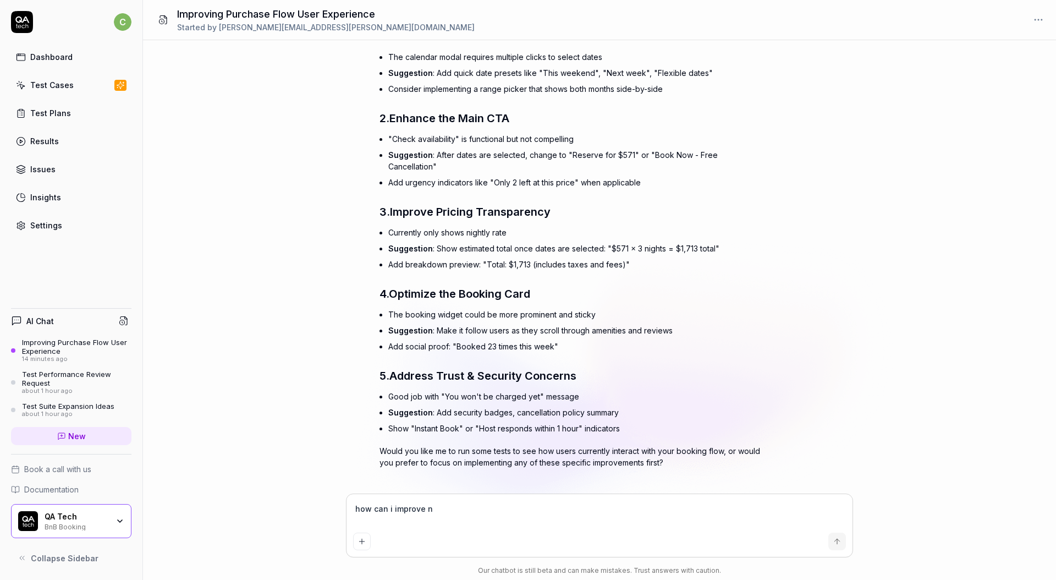
type textarea "how can i improve no"
type textarea "*"
type textarea "how can i improve no"
type textarea "*"
type textarea "how can i improve no 4"
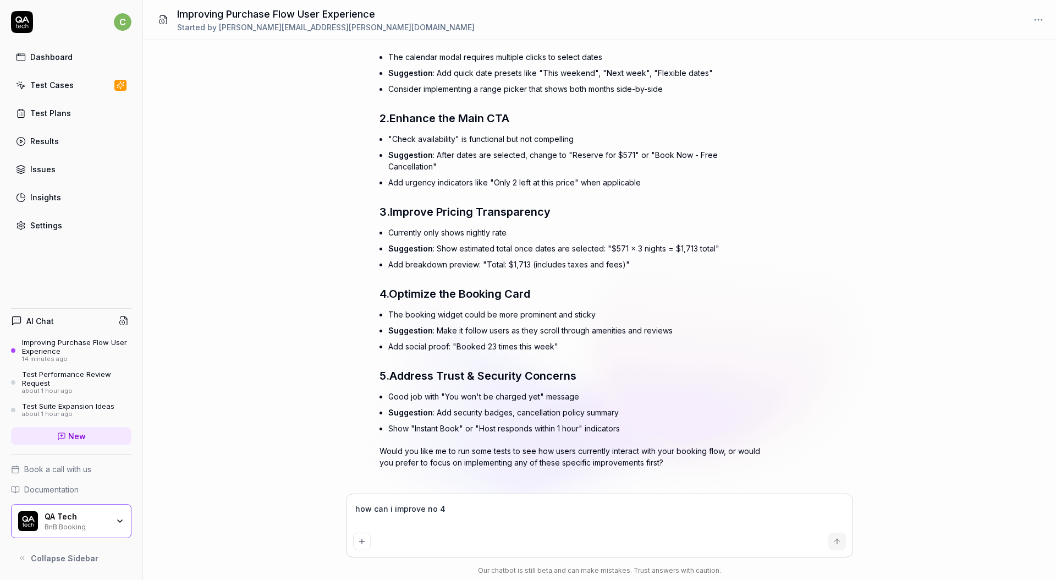
type textarea "*"
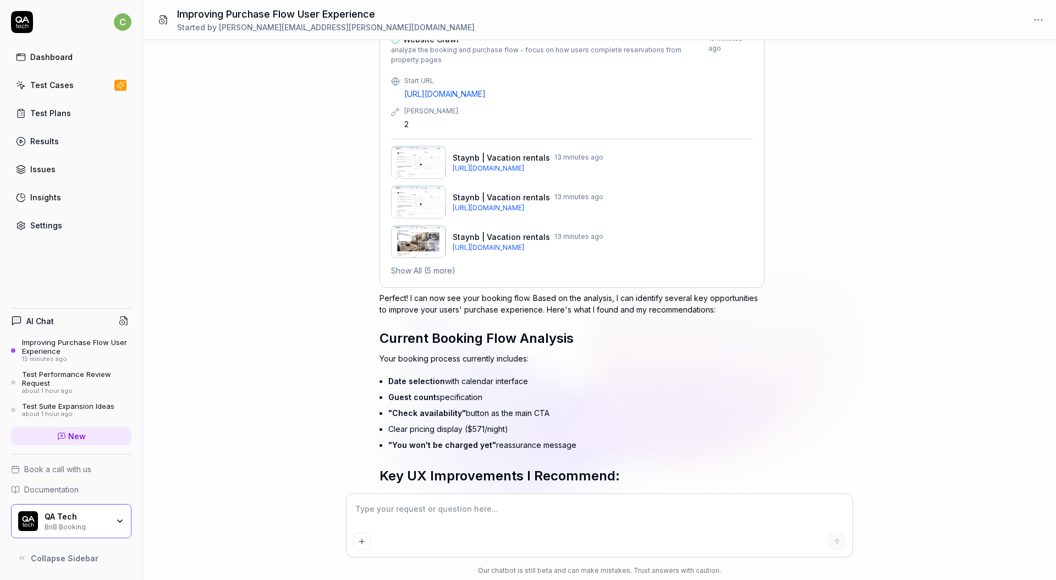
scroll to position [140, 0]
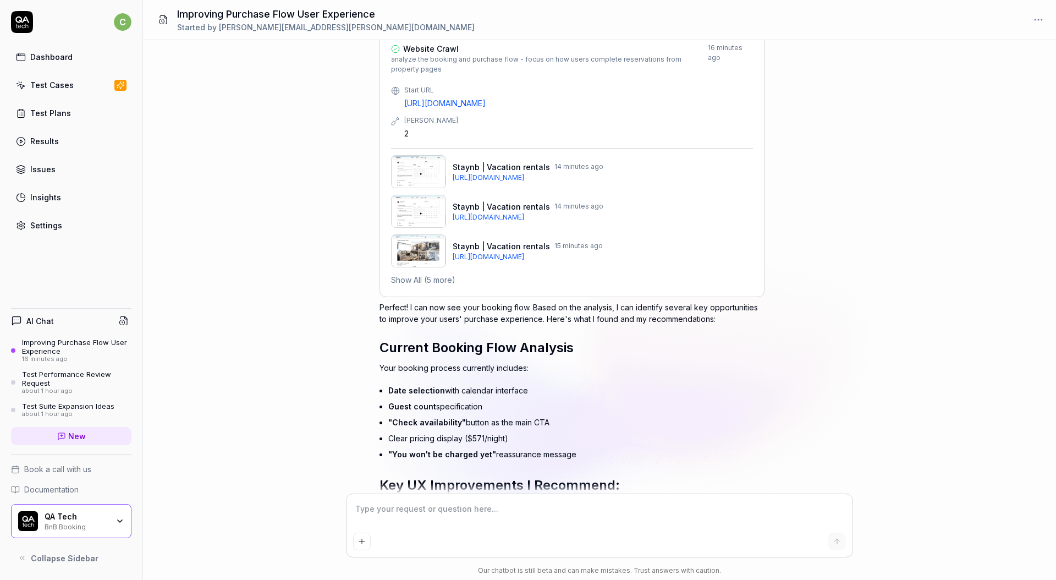
drag, startPoint x: 614, startPoint y: 307, endPoint x: 719, endPoint y: 316, distance: 105.4
click at [712, 315] on p "Perfect! I can now see your booking flow. Based on the analysis, I can identify…" at bounding box center [571, 312] width 385 height 23
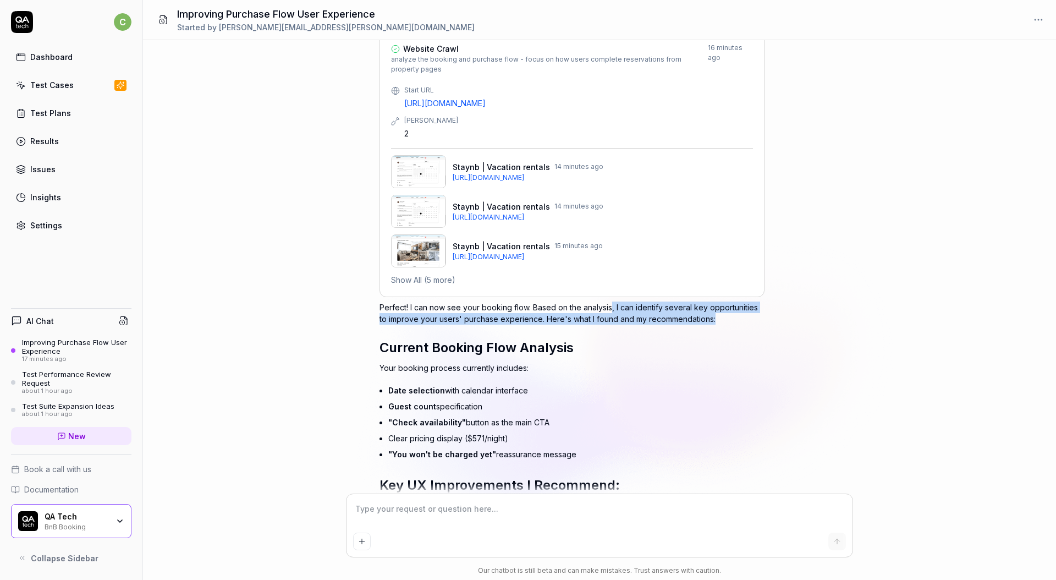
drag, startPoint x: 739, startPoint y: 321, endPoint x: 610, endPoint y: 309, distance: 129.8
click at [610, 309] on p "Perfect! I can now see your booking flow. Based on the analysis, I can identify…" at bounding box center [571, 312] width 385 height 23
copy p ", I can identify several key opportunities to improve your users' purchase expe…"
drag, startPoint x: 731, startPoint y: 323, endPoint x: 614, endPoint y: 317, distance: 116.7
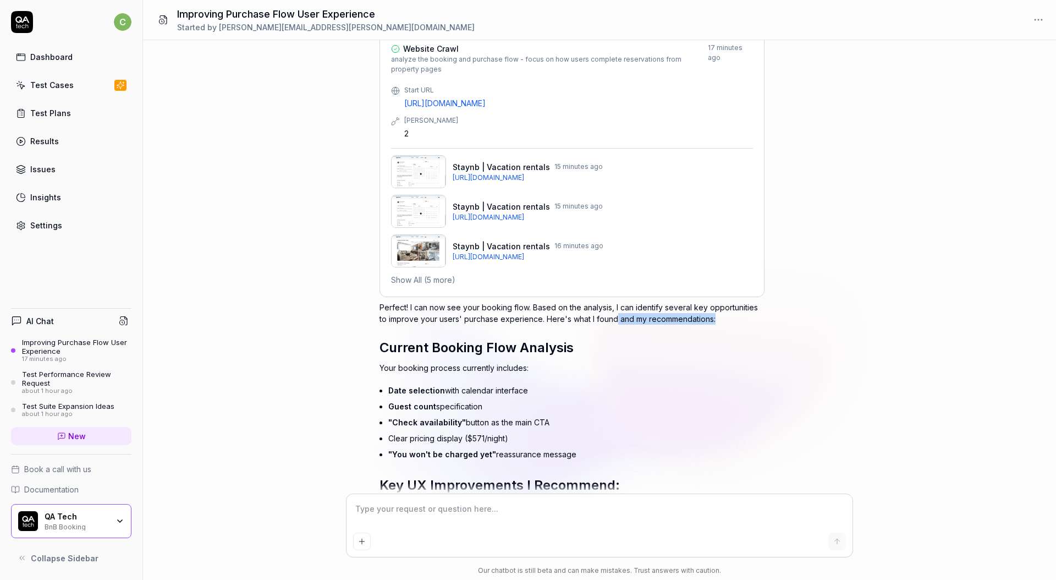
click at [614, 317] on p "Perfect! I can now see your booking flow. Based on the analysis, I can identify…" at bounding box center [571, 312] width 385 height 23
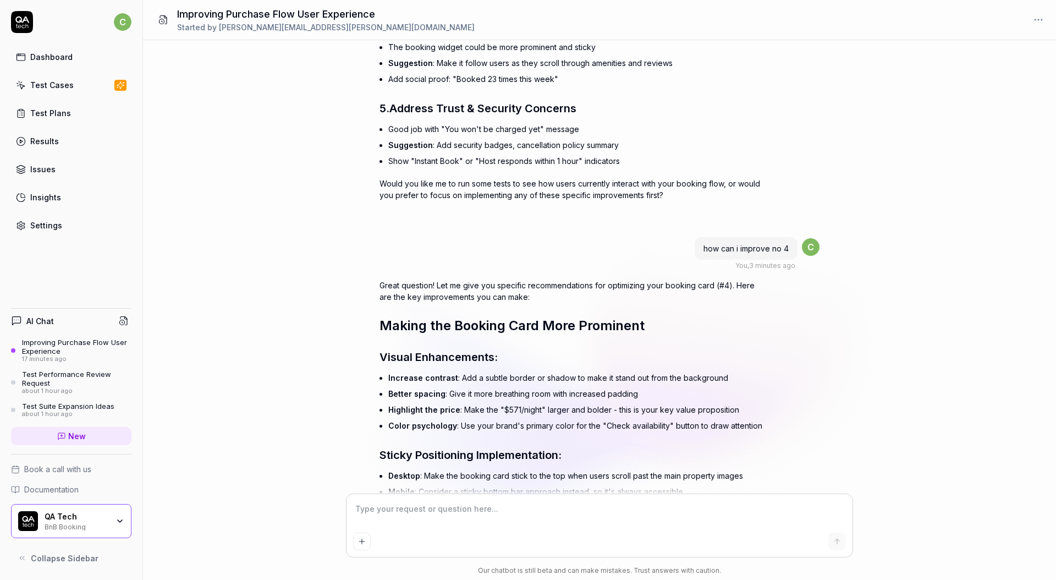
scroll to position [885, 0]
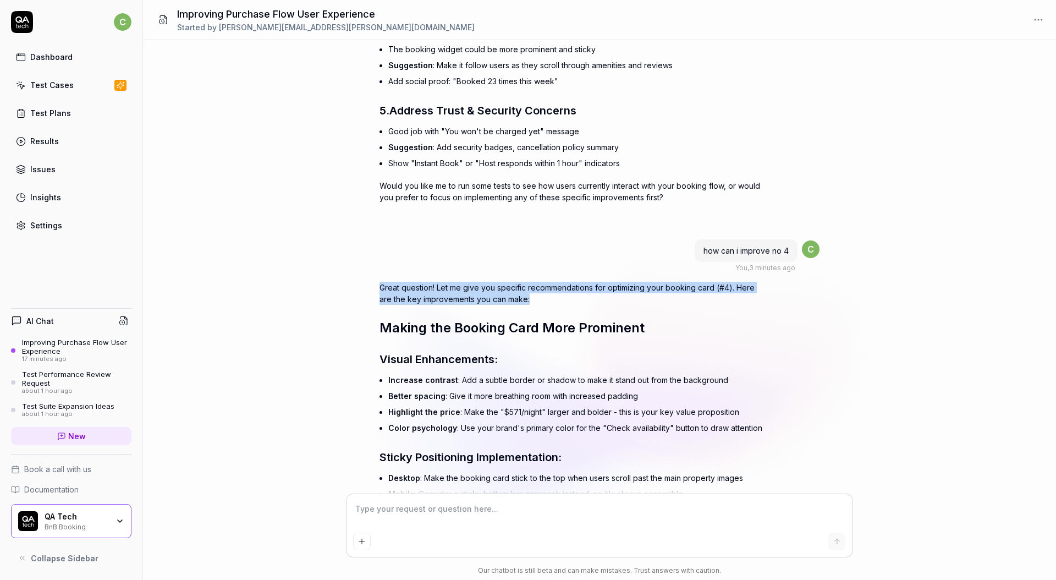
drag, startPoint x: 379, startPoint y: 275, endPoint x: 532, endPoint y: 292, distance: 154.4
click at [532, 292] on p "Great question! Let me give you specific recommendations for optimizing your bo…" at bounding box center [571, 293] width 385 height 23
copy p "Great question! Let me give you specific recommendations for optimizing your bo…"
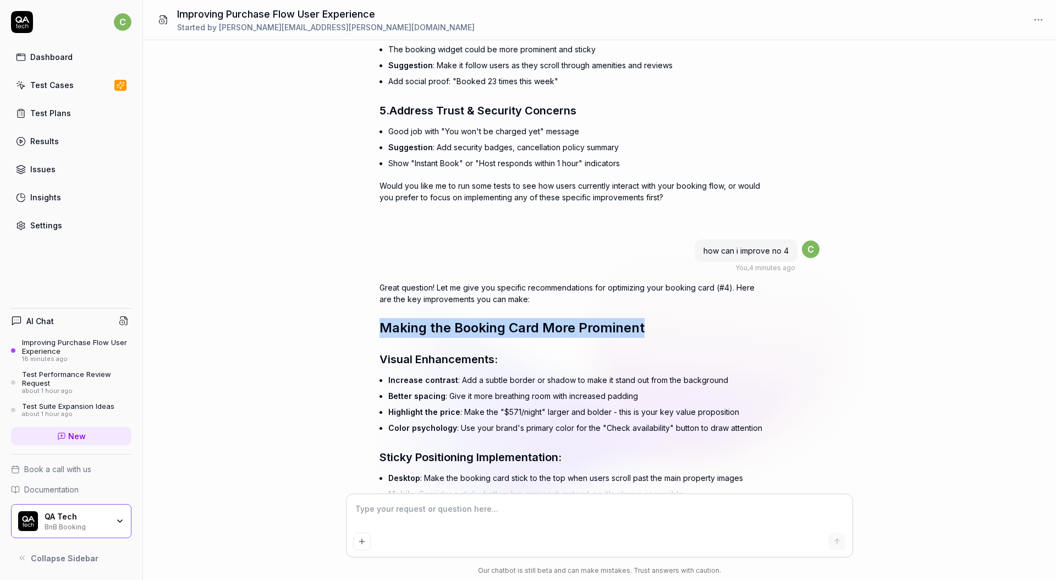
drag, startPoint x: 662, startPoint y: 320, endPoint x: 328, endPoint y: 317, distance: 333.9
click at [328, 317] on div "how can i improvce my users experience in the purchase flow? You , 18 minutes a…" at bounding box center [599, 267] width 913 height 454
copy span "Making the Booking Card More Prominent"
drag, startPoint x: 387, startPoint y: 349, endPoint x: 606, endPoint y: 353, distance: 219.5
click at [606, 353] on div "how can i improvce my users experience in the purchase flow? You , 23 minutes a…" at bounding box center [599, 267] width 913 height 454
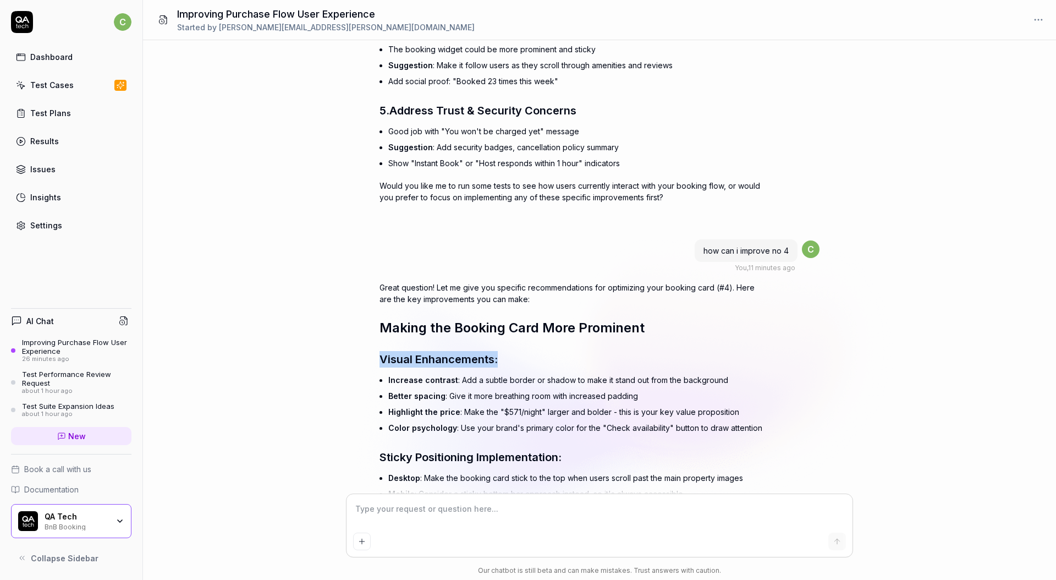
drag, startPoint x: 427, startPoint y: 340, endPoint x: 278, endPoint y: 342, distance: 149.6
click at [285, 340] on div "how can i improvce my users experience in the purchase flow? You , 26 minutes a…" at bounding box center [599, 267] width 913 height 454
drag, startPoint x: 297, startPoint y: 358, endPoint x: 316, endPoint y: 359, distance: 19.3
click at [296, 358] on div "how can i improvce my users experience in the purchase flow? You , 26 minutes a…" at bounding box center [599, 267] width 913 height 454
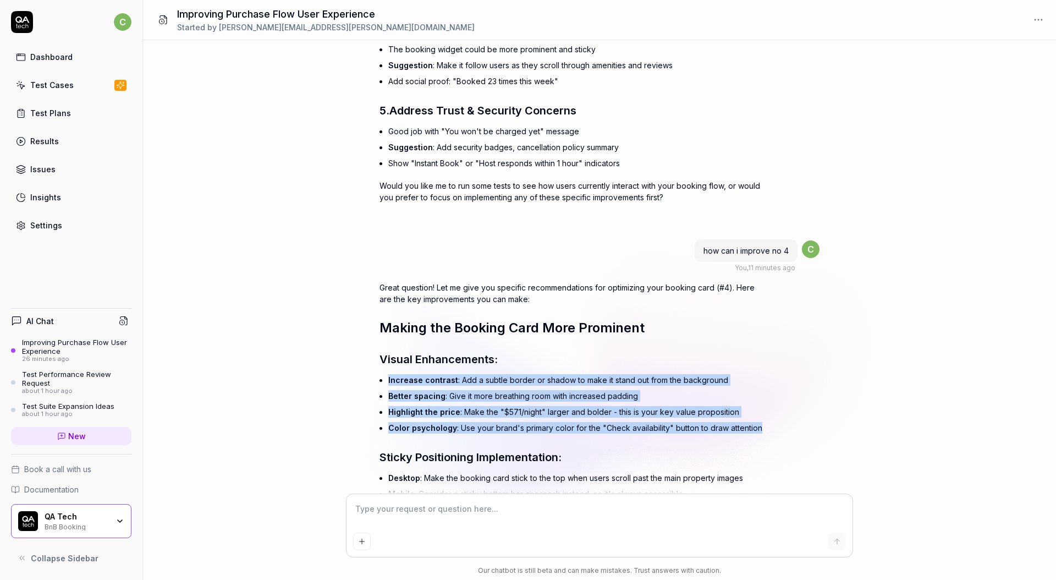
drag, startPoint x: 387, startPoint y: 368, endPoint x: 636, endPoint y: 420, distance: 255.0
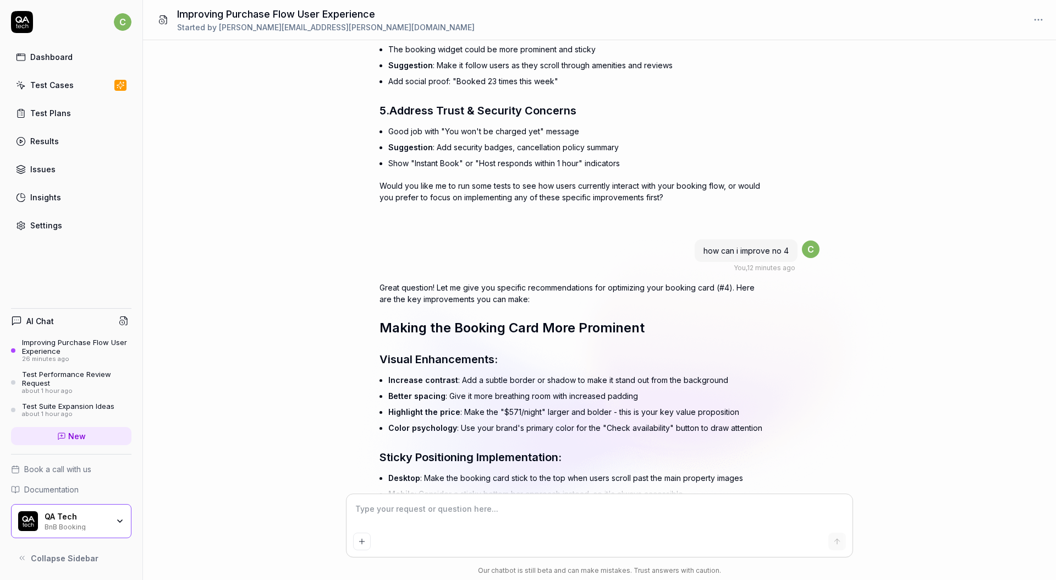
drag, startPoint x: 658, startPoint y: 385, endPoint x: 345, endPoint y: 390, distance: 313.5
click at [345, 390] on div "how can i improvce my users experience in the purchase flow? You , 26 minutes a…" at bounding box center [599, 267] width 913 height 454
drag, startPoint x: 516, startPoint y: 383, endPoint x: 475, endPoint y: 382, distance: 41.3
click at [515, 388] on li "Better spacing : Give it more breathing room with increased padding" at bounding box center [576, 396] width 376 height 16
drag, startPoint x: 387, startPoint y: 387, endPoint x: 722, endPoint y: 386, distance: 334.9
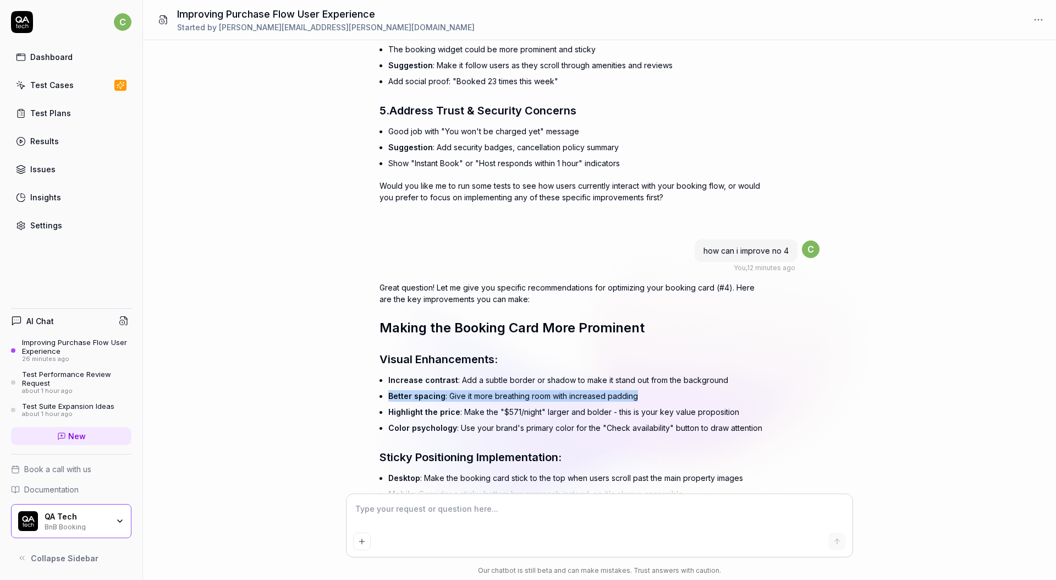
click at [451, 389] on li "Better spacing : Give it more breathing room with increased padding" at bounding box center [576, 396] width 376 height 16
drag, startPoint x: 448, startPoint y: 381, endPoint x: 549, endPoint y: 389, distance: 101.0
click at [736, 388] on li "Better spacing : Give it more breathing room with increased padding" at bounding box center [576, 396] width 376 height 16
type textarea "*"
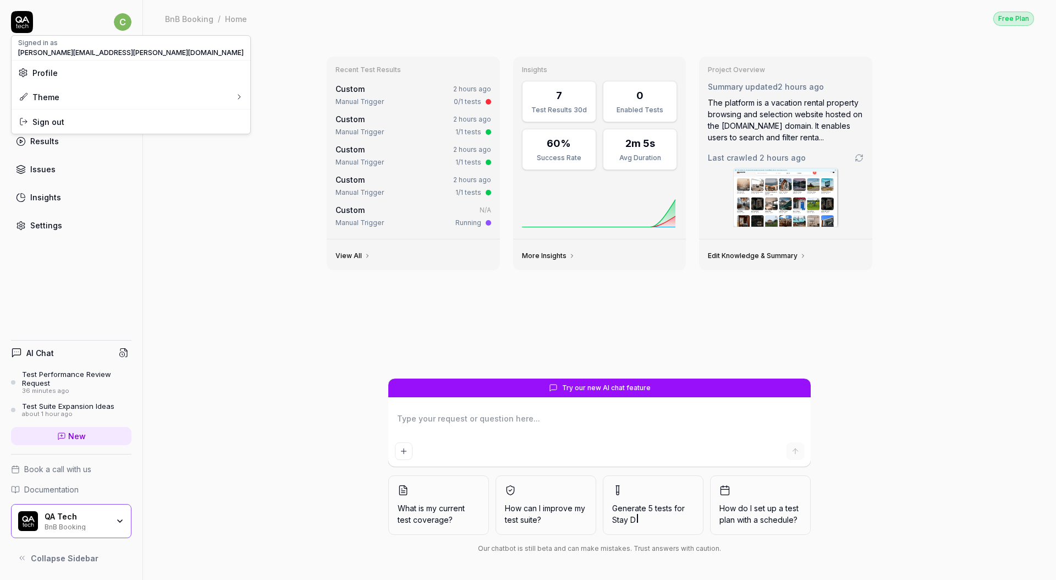
click at [123, 19] on html "c Dashboard Test Cases Test Plans Results Issues Insights Settings AI Chat Test…" at bounding box center [528, 290] width 1056 height 580
click at [74, 95] on div "Theme" at bounding box center [131, 97] width 239 height 24
click at [150, 123] on icon at bounding box center [148, 123] width 9 height 9
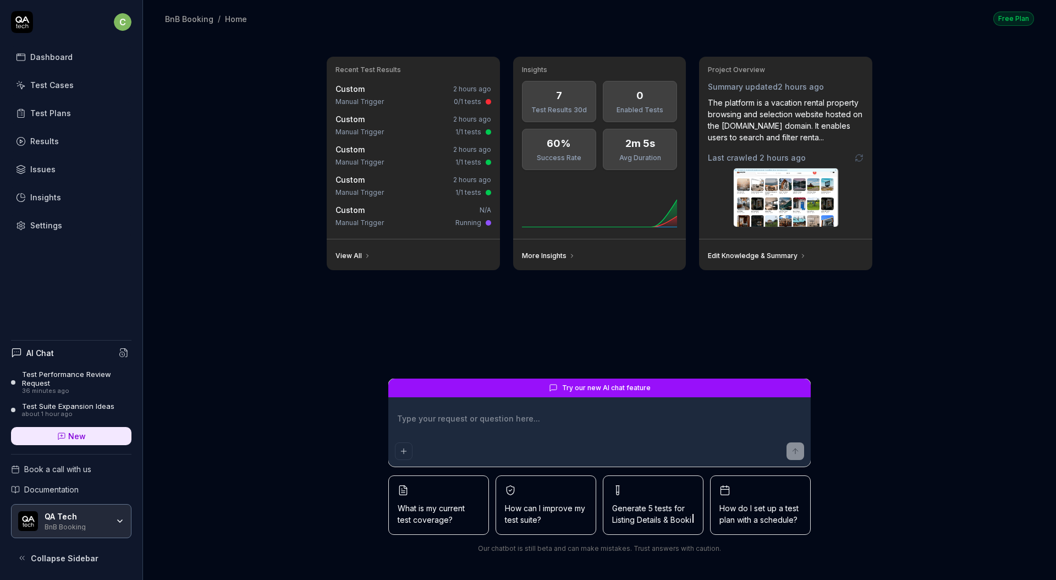
click at [24, 28] on icon at bounding box center [22, 22] width 22 height 22
click at [123, 24] on html "c Dashboard Test Cases Test Plans Results Issues Insights Settings AI Chat Test…" at bounding box center [528, 290] width 1056 height 580
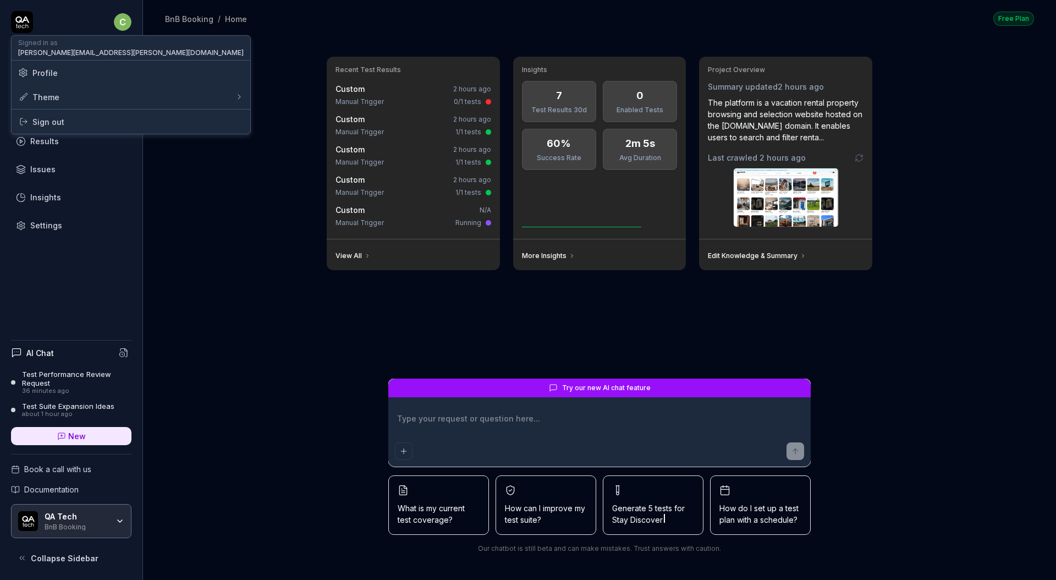
click at [129, 24] on html "c Dashboard Test Cases Test Plans Results Issues Insights Settings AI Chat Test…" at bounding box center [528, 290] width 1056 height 580
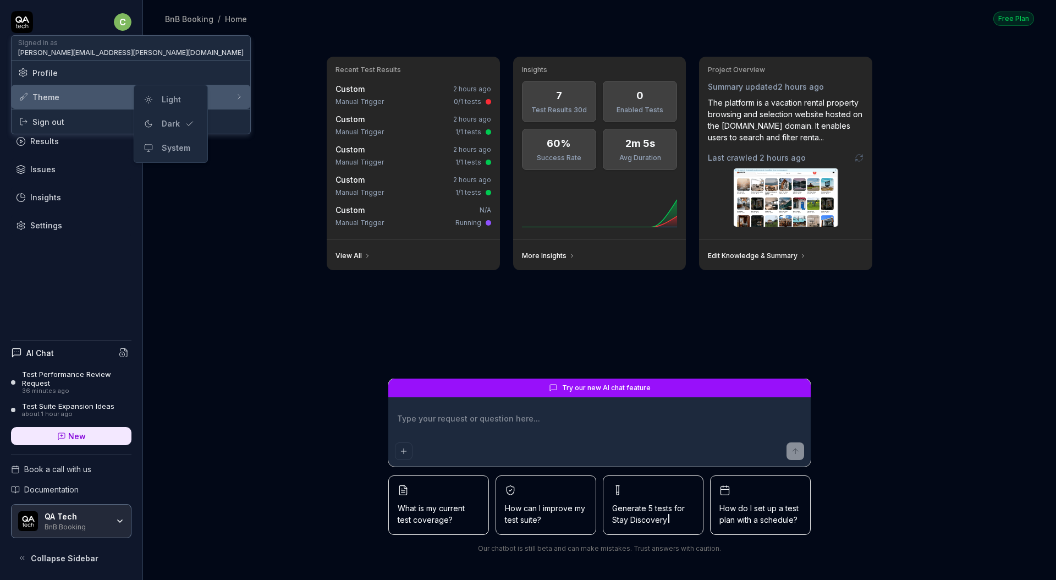
click at [235, 93] on icon at bounding box center [239, 96] width 9 height 9
click at [167, 98] on div "Light" at bounding box center [171, 99] width 28 height 16
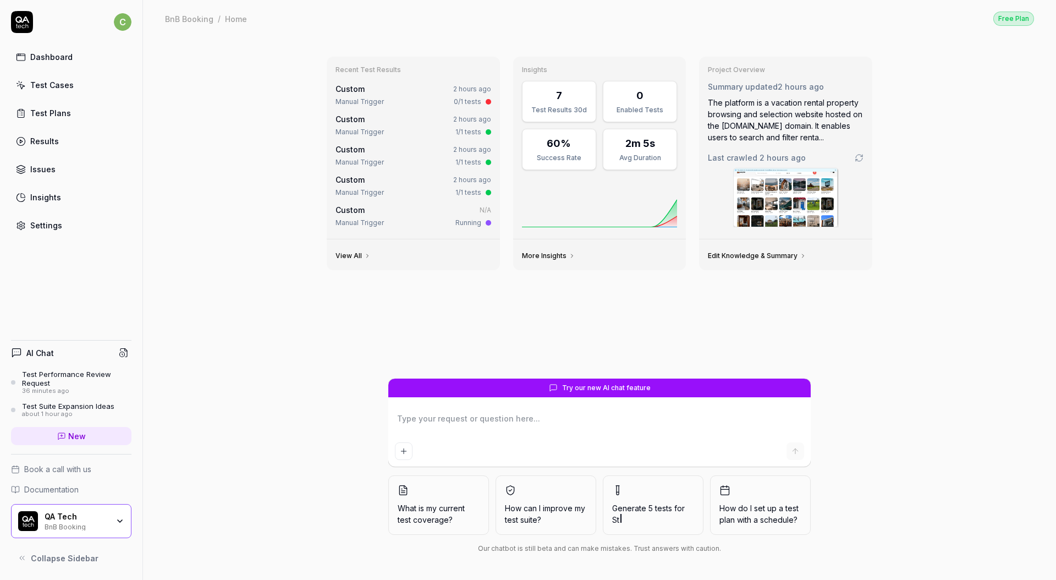
type textarea "*"
click at [334, 119] on link "Custom 2 hours ago Manual Trigger 1/1 tests" at bounding box center [413, 125] width 160 height 28
drag, startPoint x: 938, startPoint y: 23, endPoint x: 812, endPoint y: 32, distance: 125.8
click at [812, 32] on div "BnB Booking / Home Free Plan BnB Booking / Home Free Plan" at bounding box center [599, 18] width 913 height 37
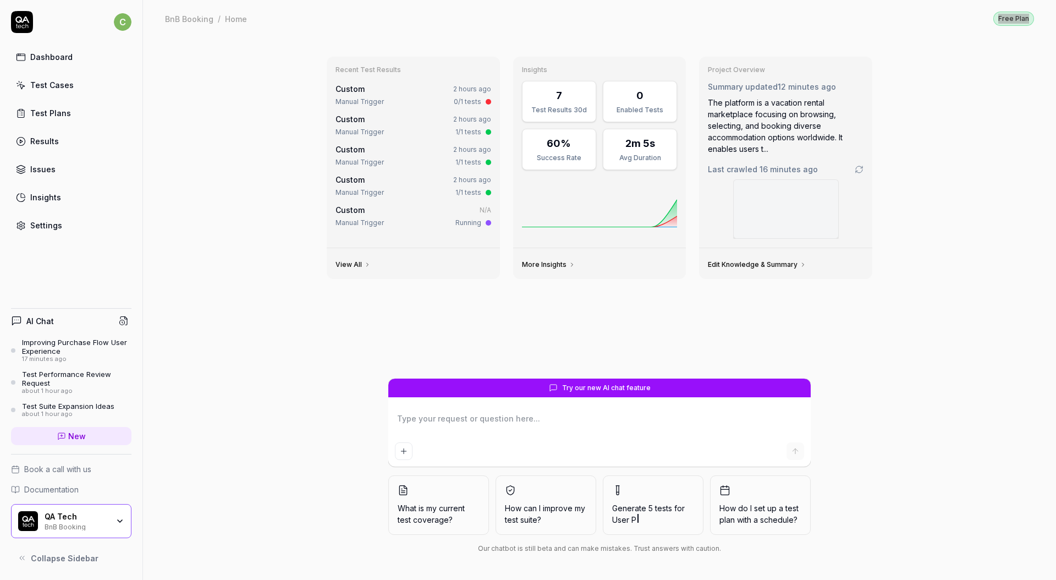
type textarea "*"
